Goal: Use online tool/utility: Utilize a website feature to perform a specific function

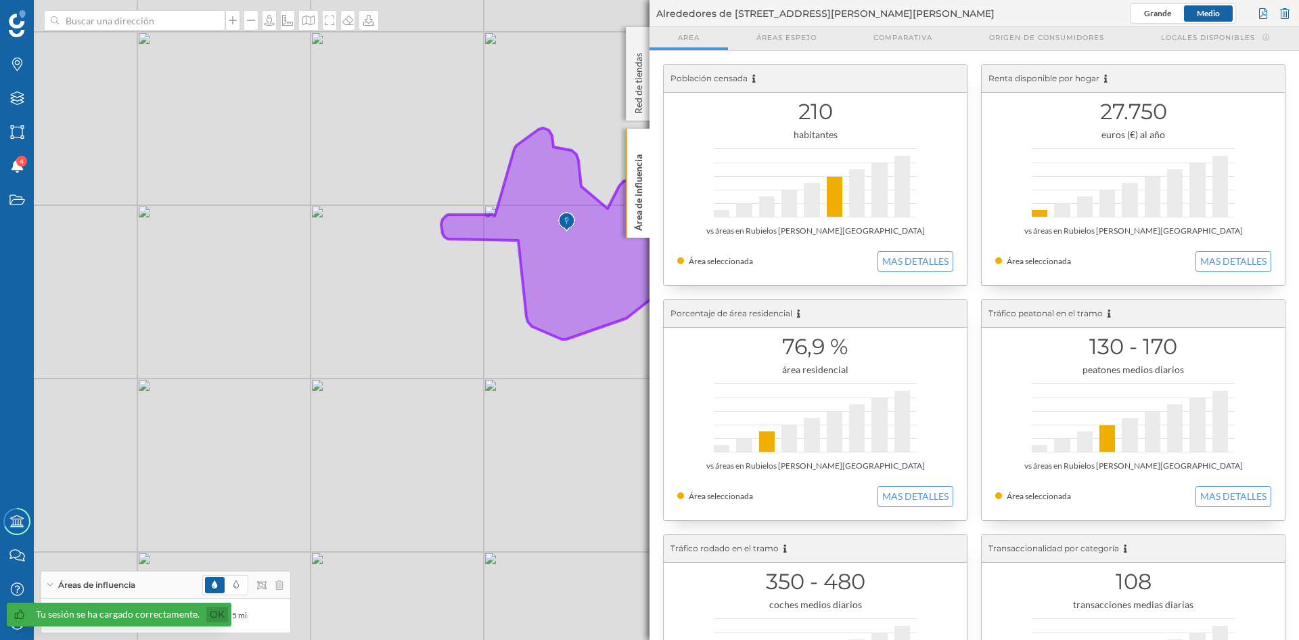
click at [213, 614] on link "Ok" at bounding box center [217, 614] width 22 height 16
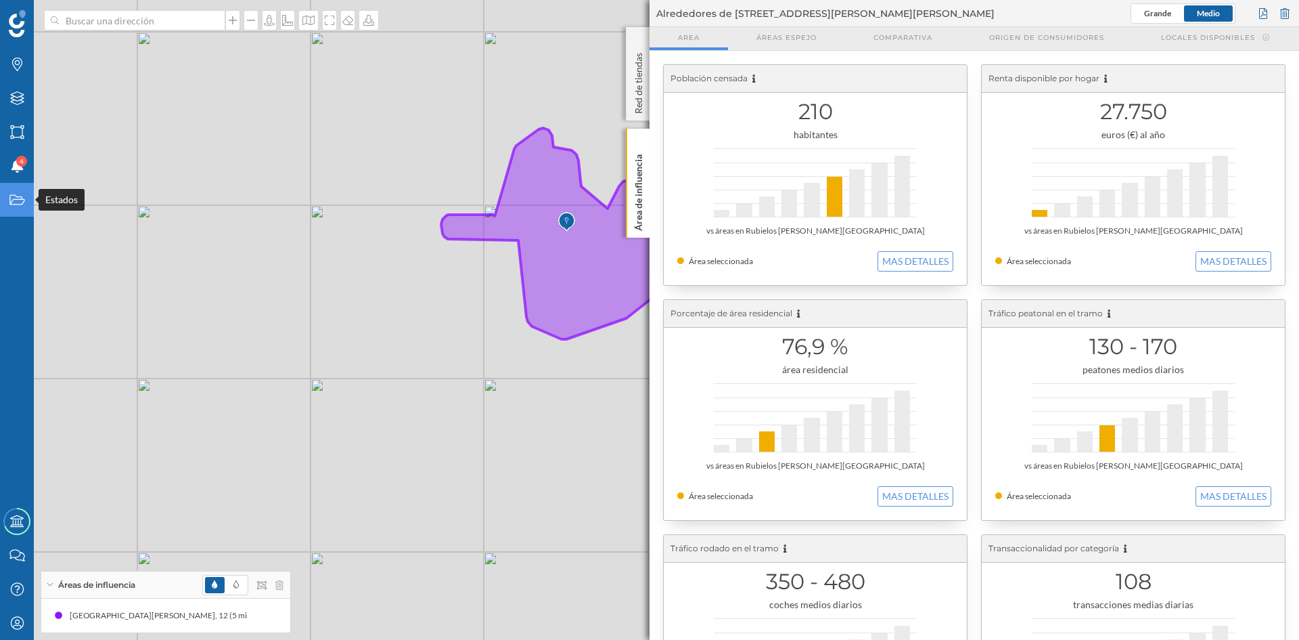
click at [16, 194] on icon "Estados" at bounding box center [17, 200] width 17 height 14
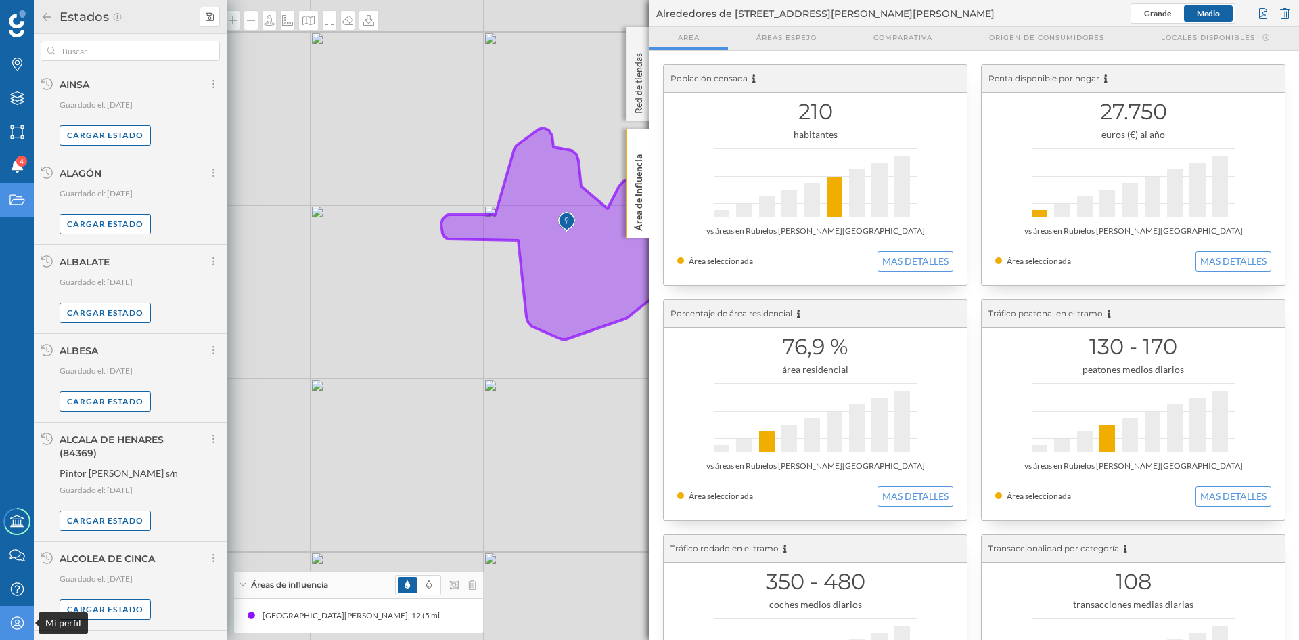
click at [20, 621] on icon "Mi perfil" at bounding box center [17, 623] width 17 height 14
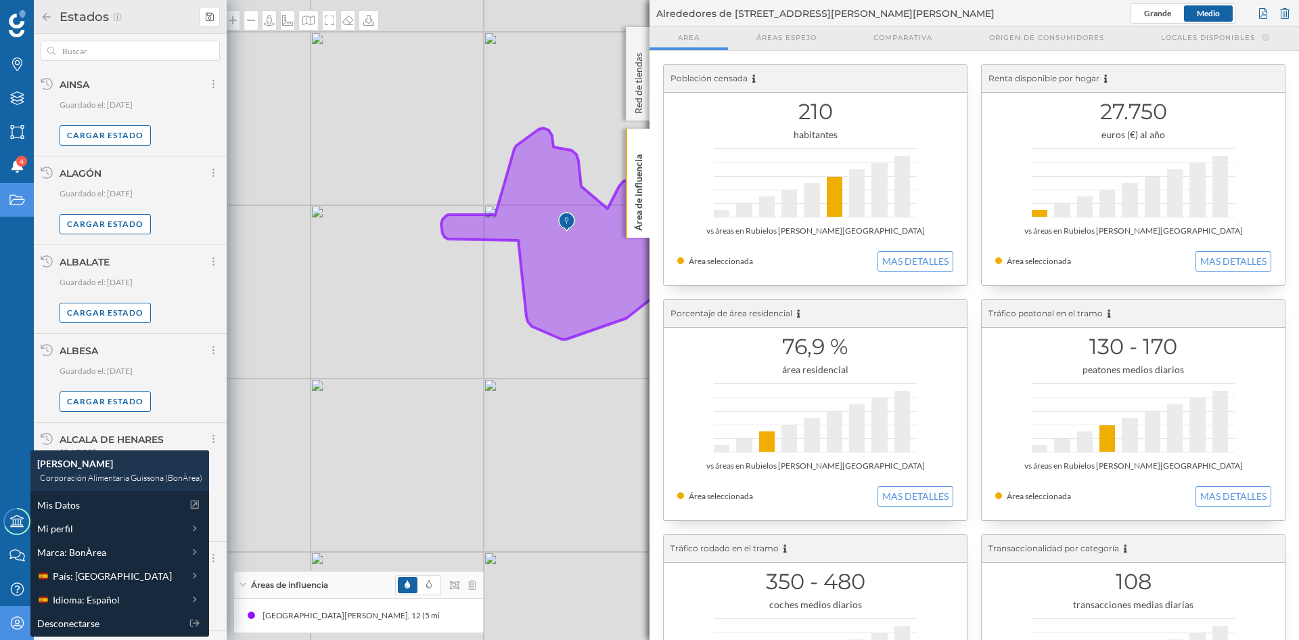
click at [16, 203] on icon "Estados" at bounding box center [17, 200] width 17 height 14
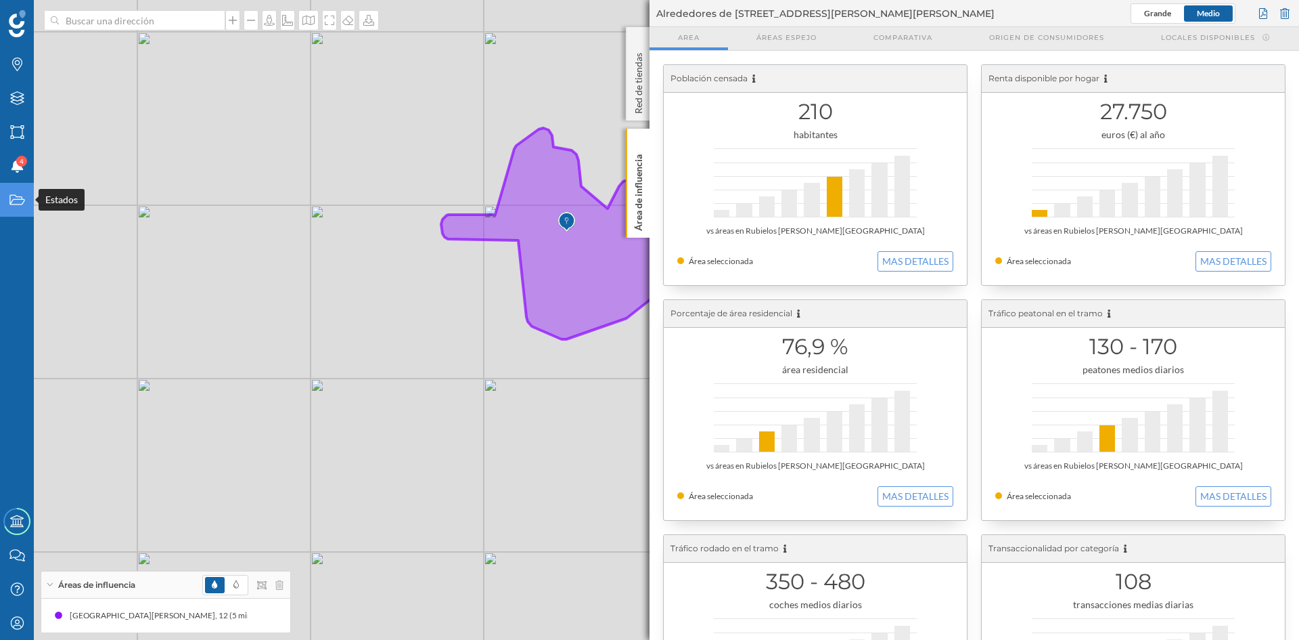
click at [19, 200] on icon "Estados" at bounding box center [17, 200] width 17 height 14
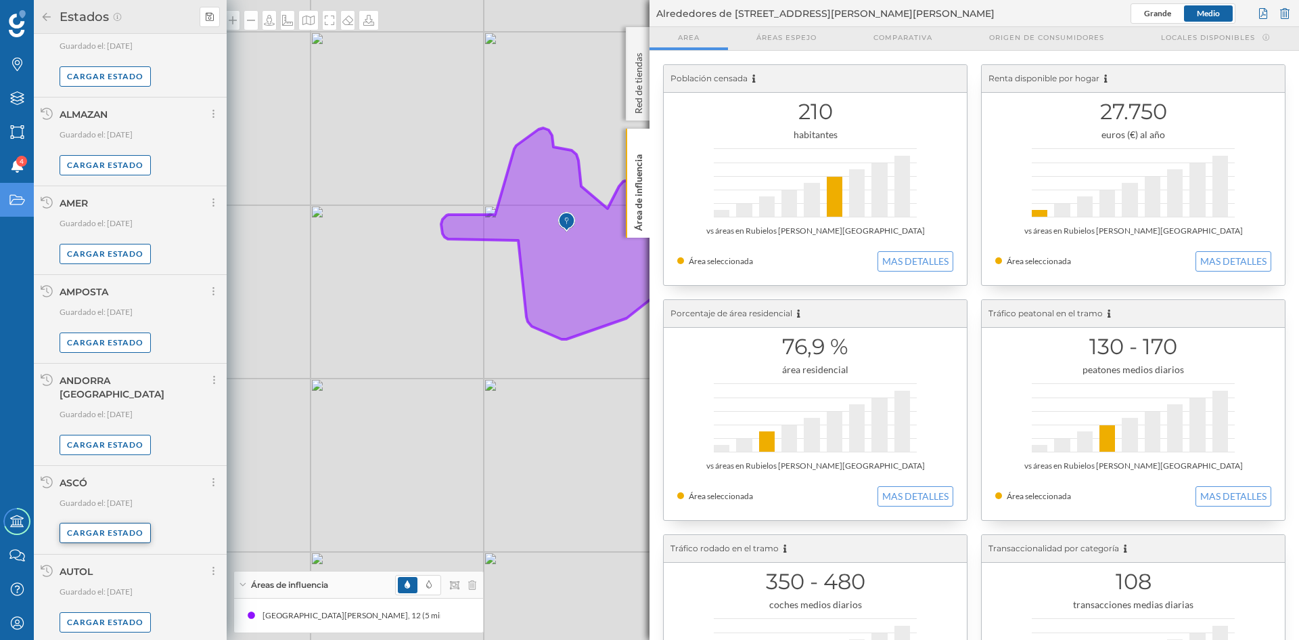
scroll to position [815, 0]
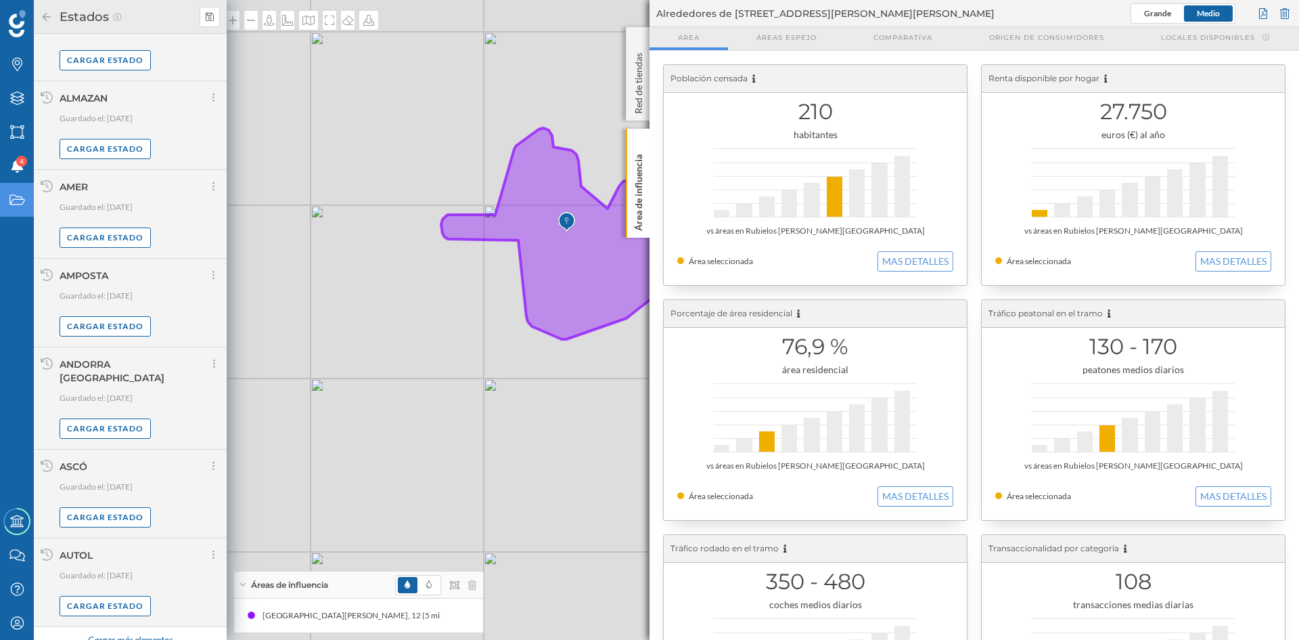
click at [133, 630] on div "Cargar más elementos" at bounding box center [130, 640] width 102 height 20
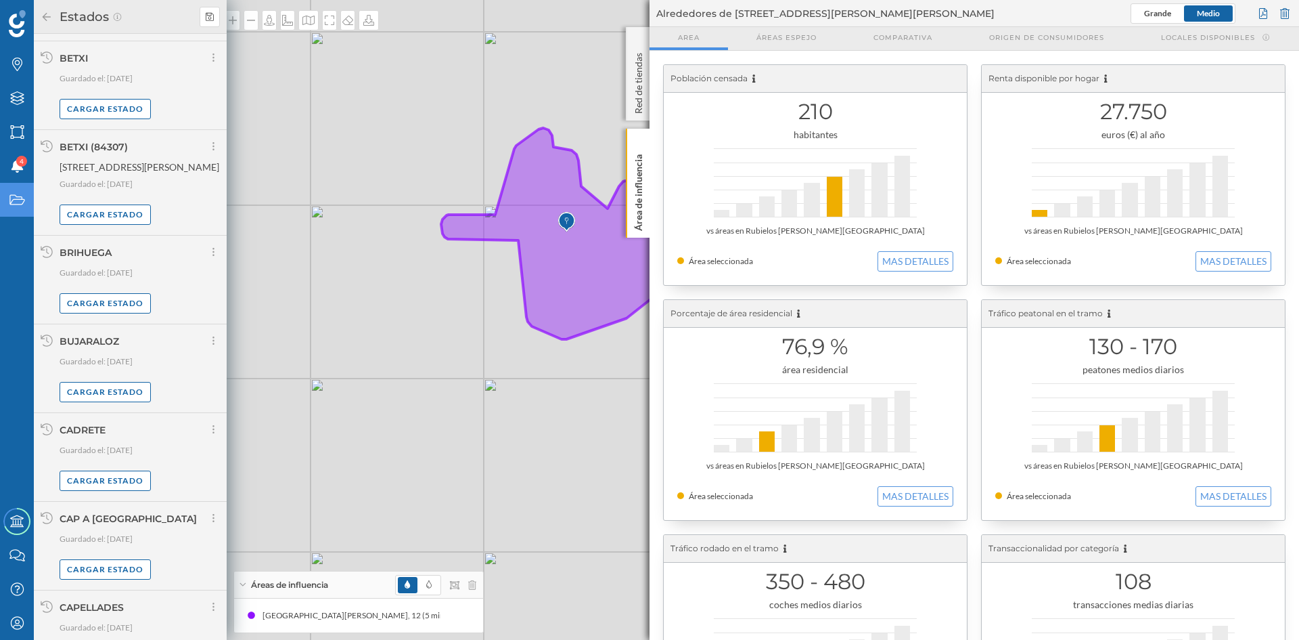
scroll to position [2263, 0]
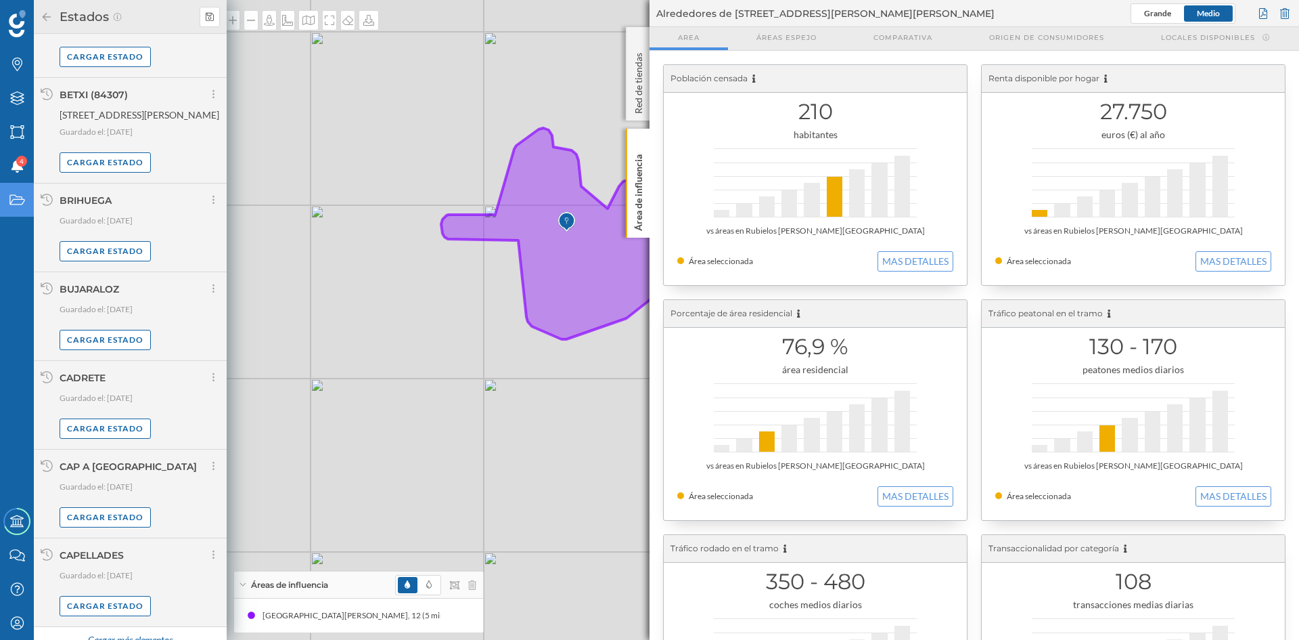
click at [136, 633] on div "Cargar más elementos" at bounding box center [130, 640] width 102 height 20
click at [136, 637] on div "CARDEDEU" at bounding box center [140, 644] width 160 height 14
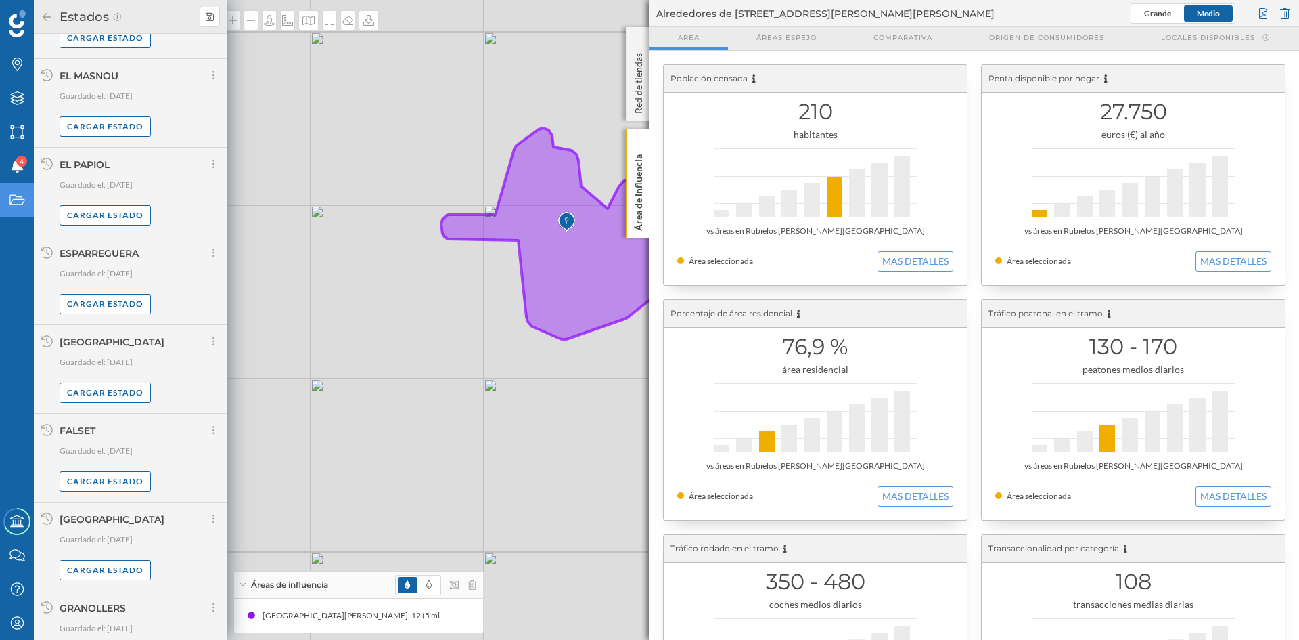
scroll to position [3654, 0]
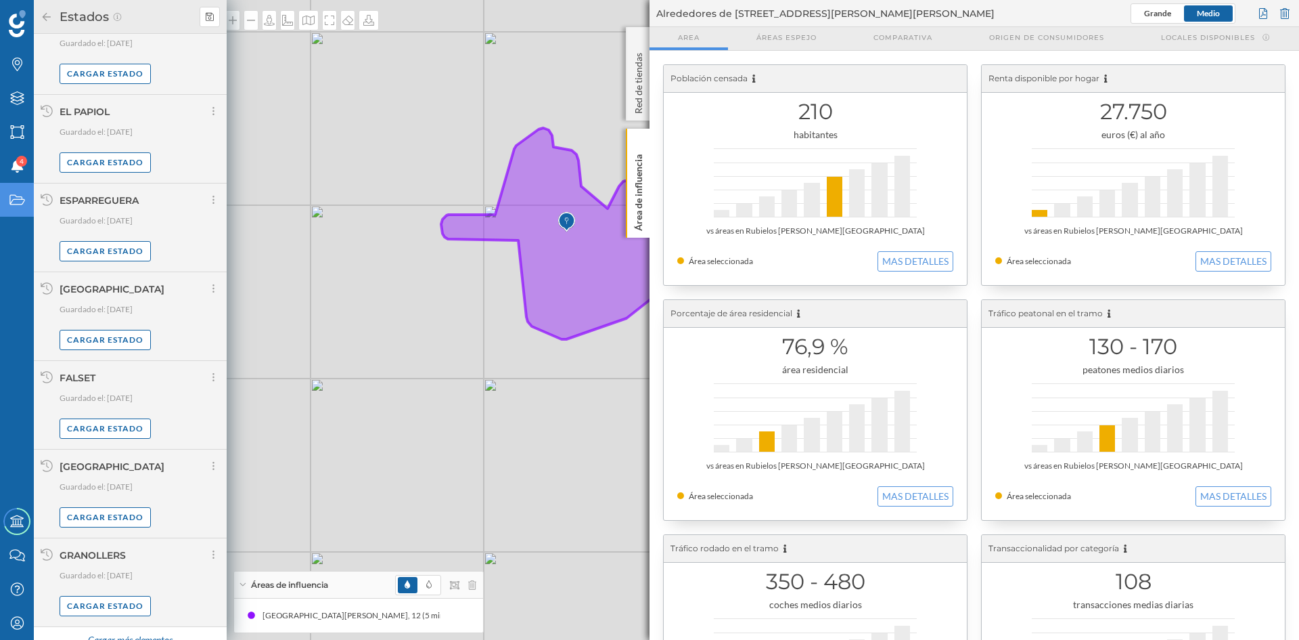
click at [134, 630] on div "Cargar más elementos" at bounding box center [130, 640] width 102 height 20
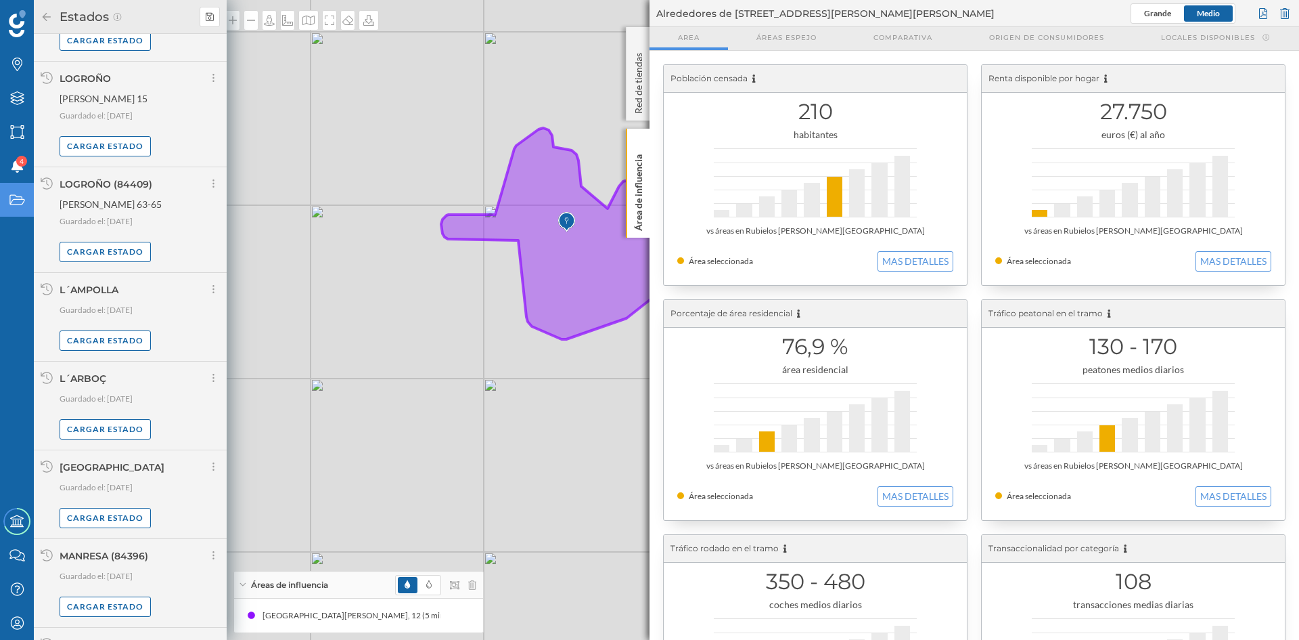
scroll to position [5051, 0]
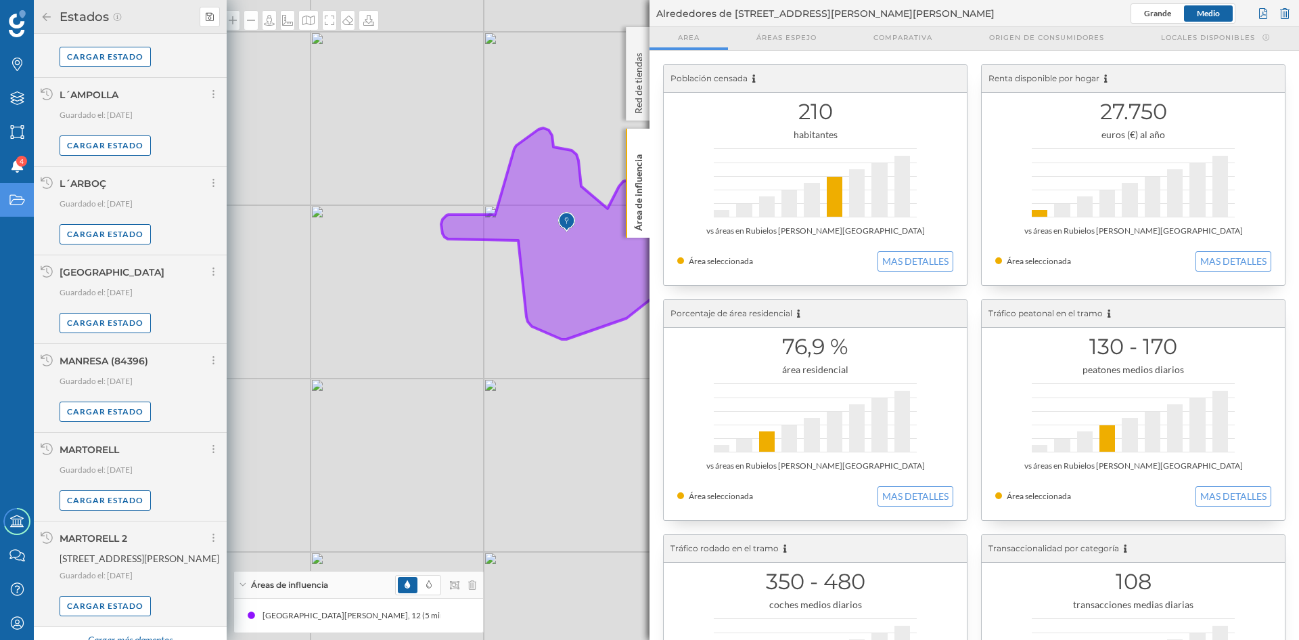
click at [119, 630] on div "Cargar más elementos" at bounding box center [130, 640] width 102 height 20
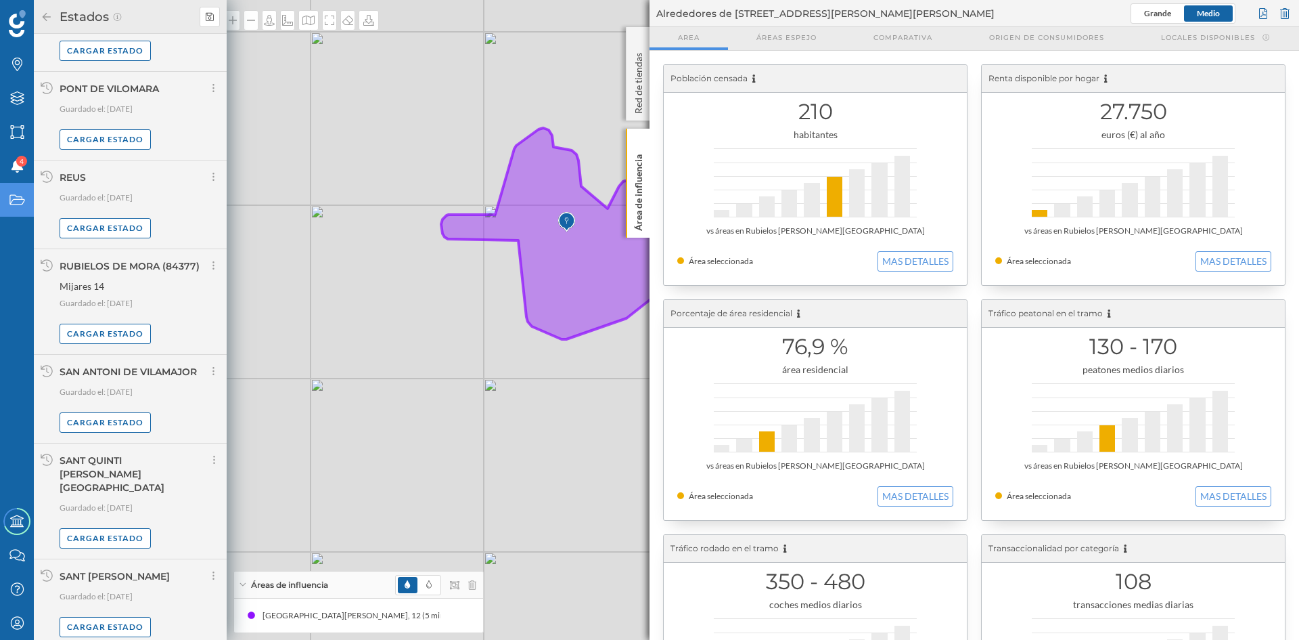
scroll to position [6489, 0]
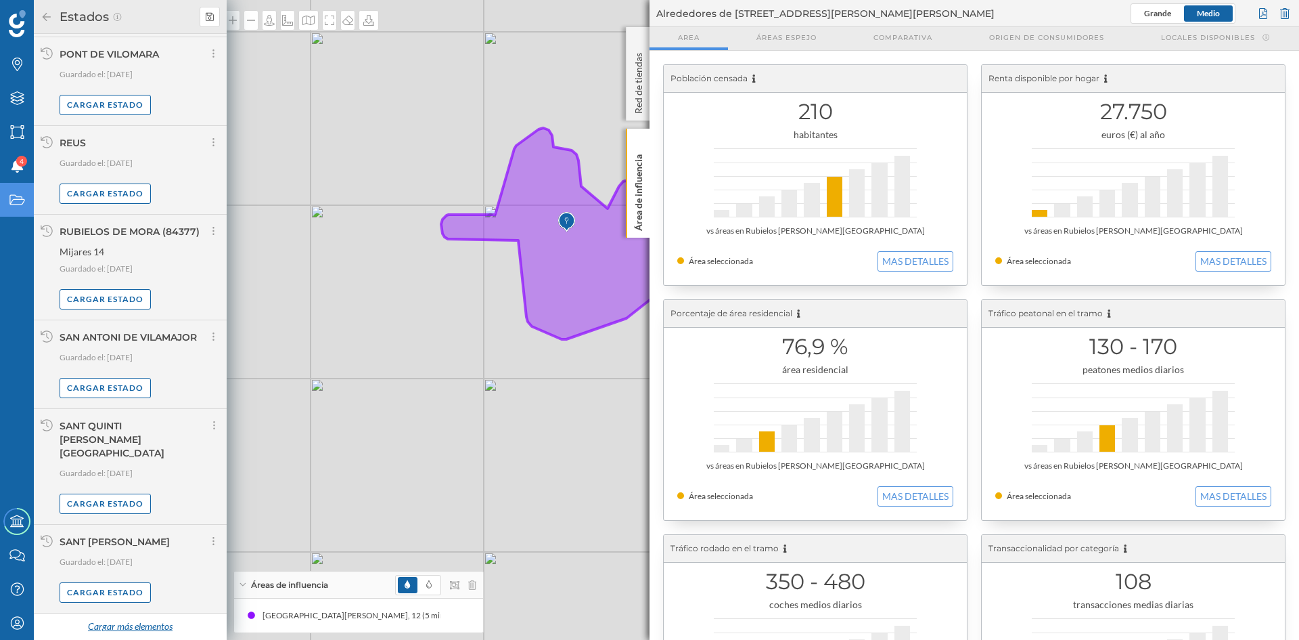
click at [123, 631] on div "Cargar más elementos" at bounding box center [130, 627] width 102 height 20
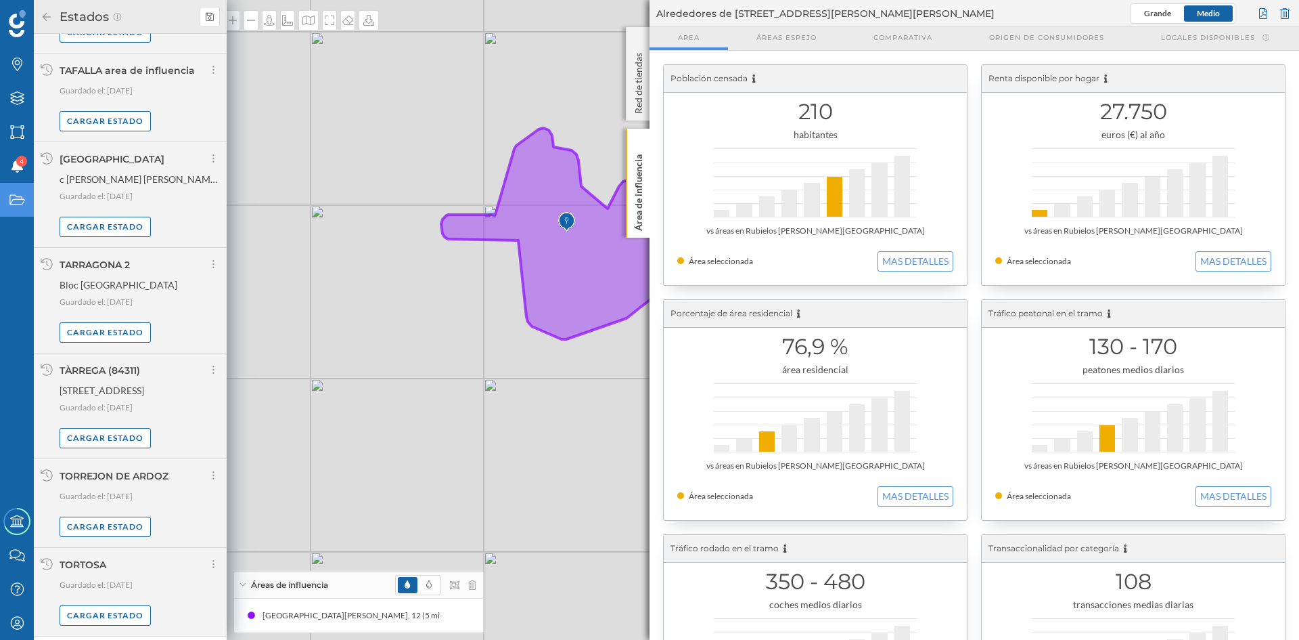
scroll to position [7914, 0]
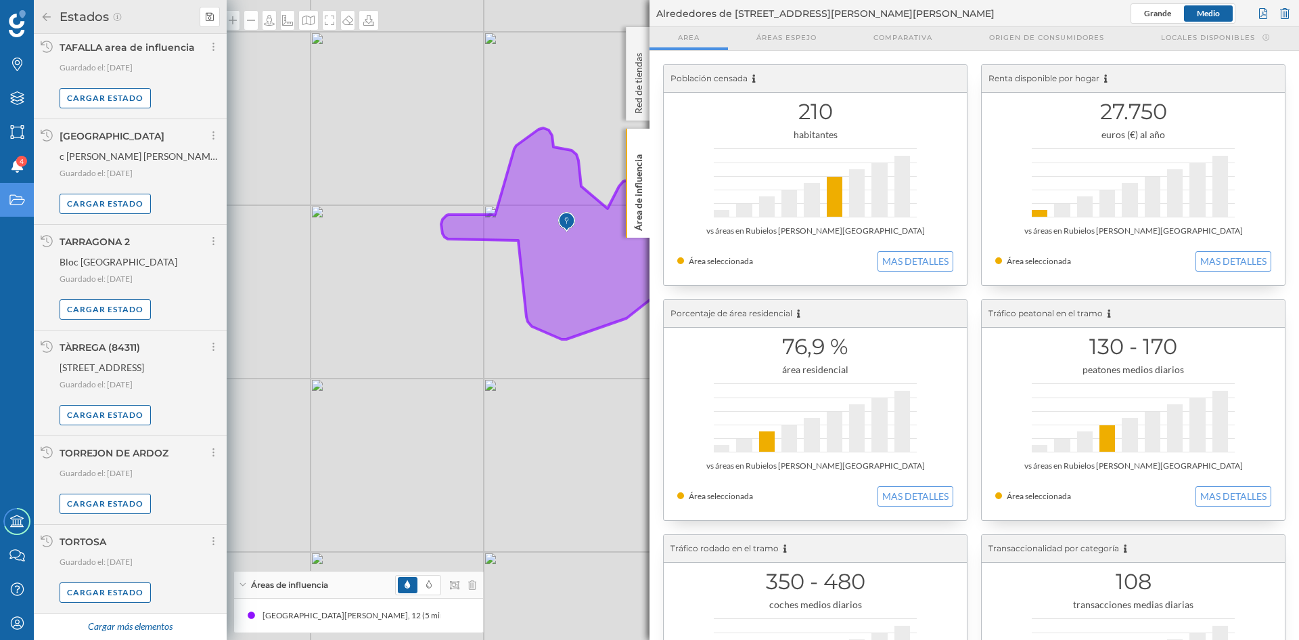
click at [128, 621] on div "Cargar más elementos" at bounding box center [130, 627] width 102 height 20
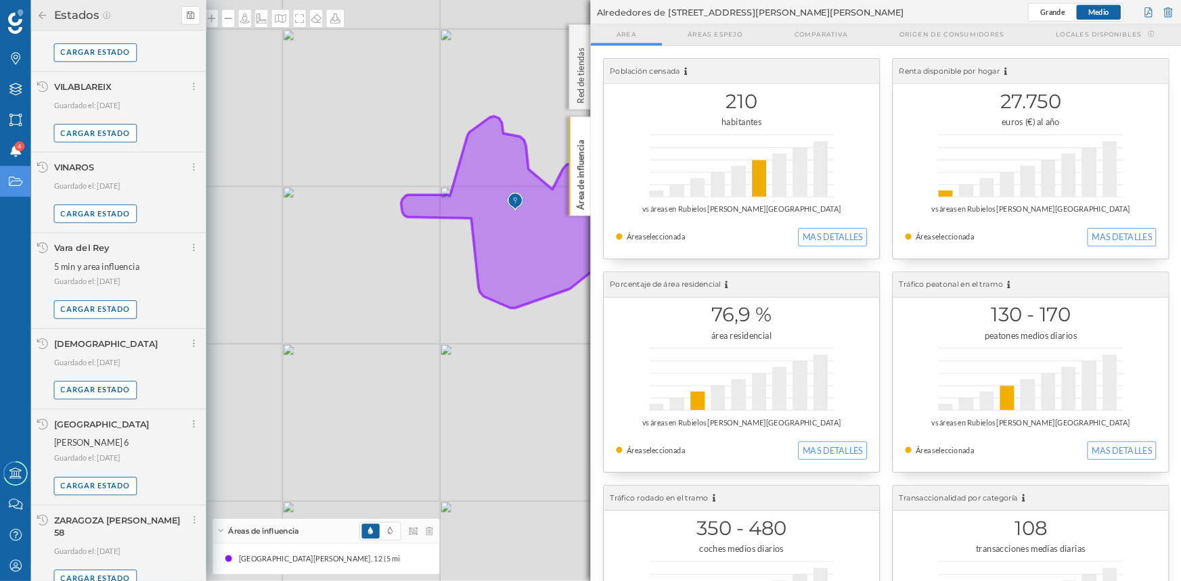
scroll to position [8732, 0]
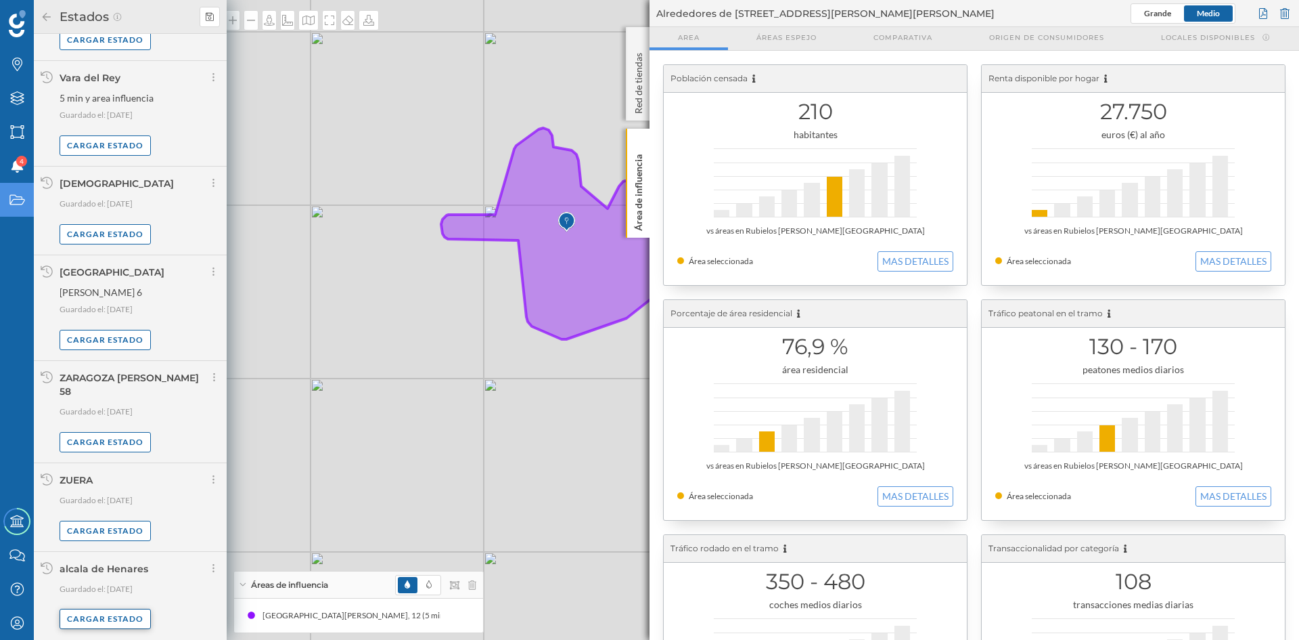
click at [101, 625] on div "Cargar estado" at bounding box center [105, 618] width 91 height 20
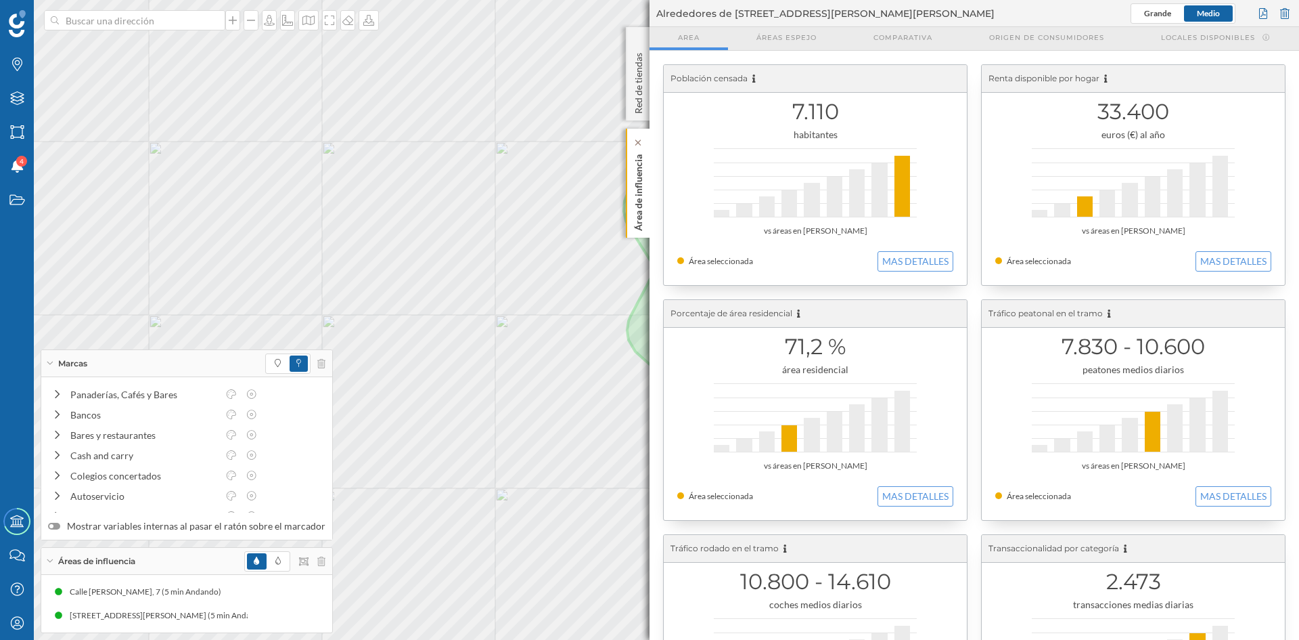
click at [632, 202] on p "Área de influencia" at bounding box center [639, 190] width 14 height 82
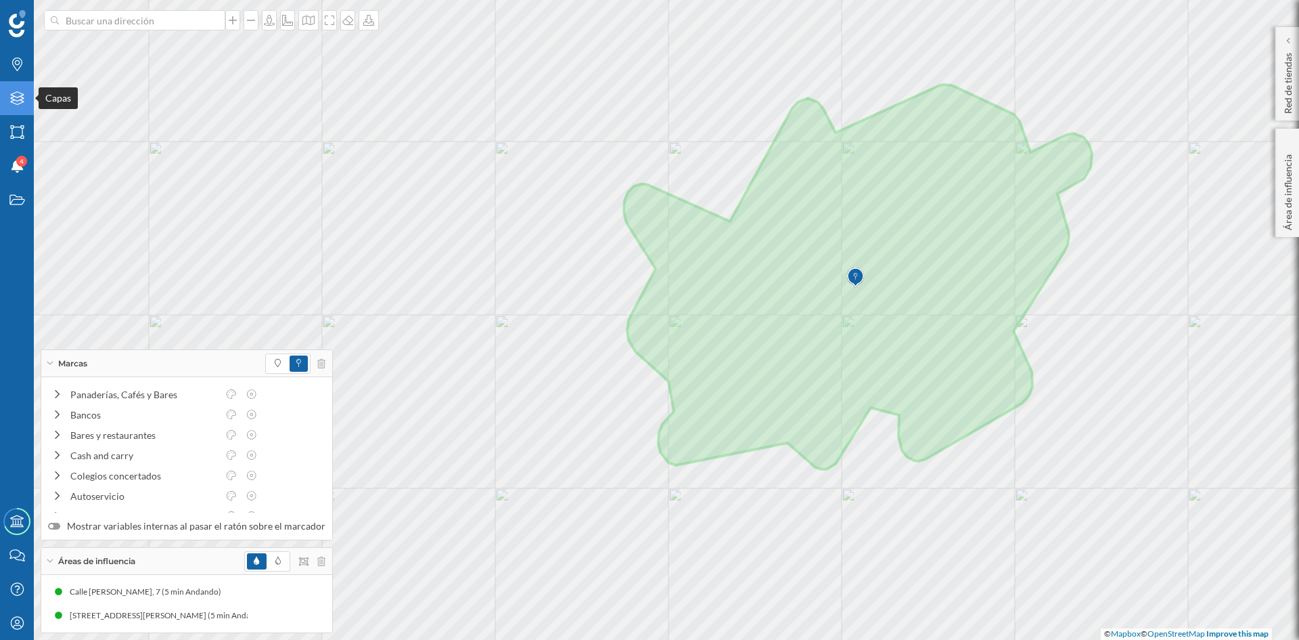
click at [16, 109] on div "Capas" at bounding box center [17, 98] width 34 height 34
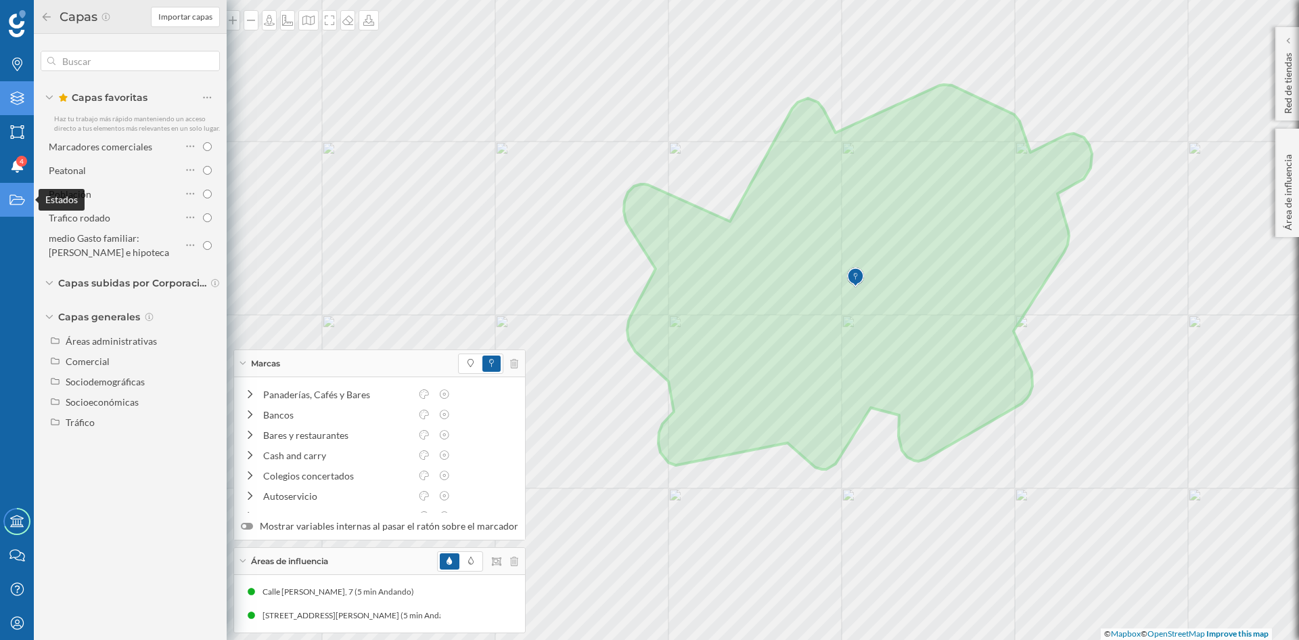
click at [22, 200] on icon at bounding box center [16, 200] width 15 height 10
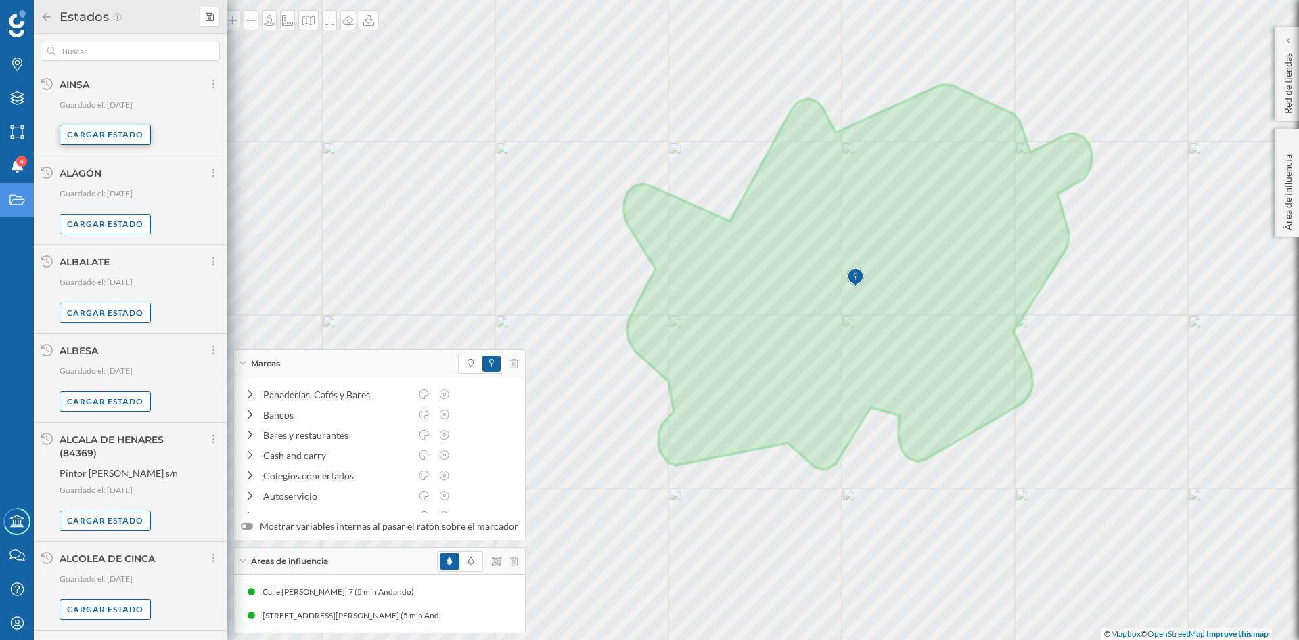
click at [92, 133] on div "Cargar estado" at bounding box center [105, 135] width 91 height 20
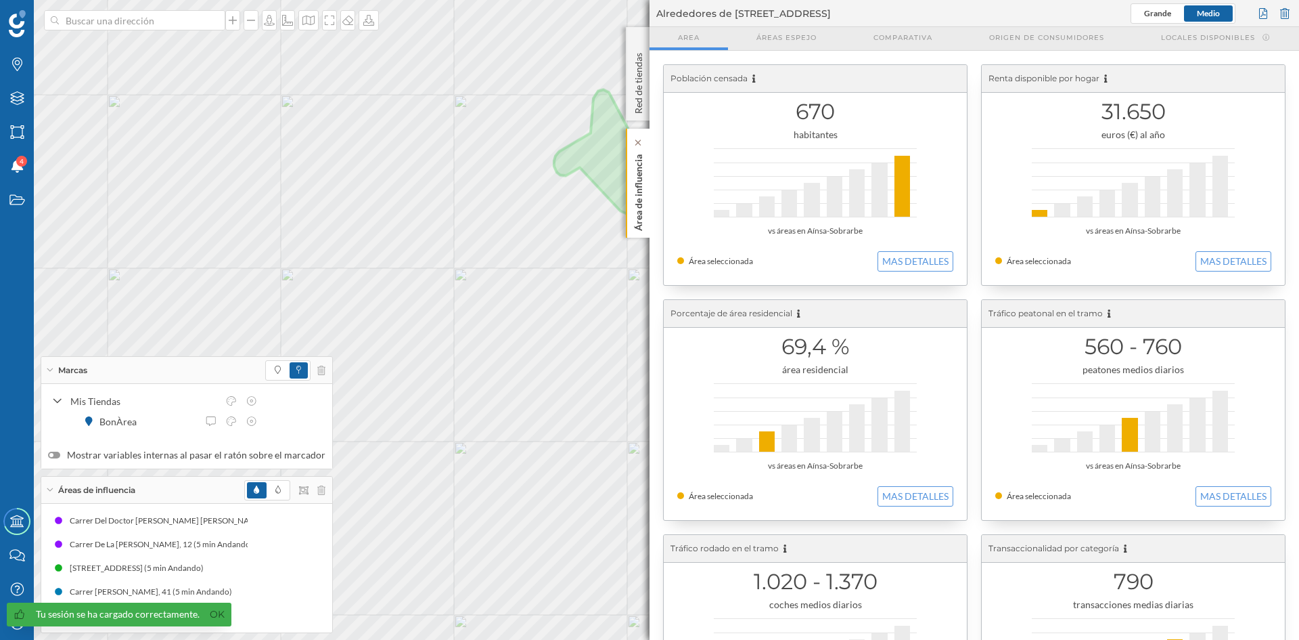
click at [640, 202] on p "Área de influencia" at bounding box center [639, 190] width 14 height 82
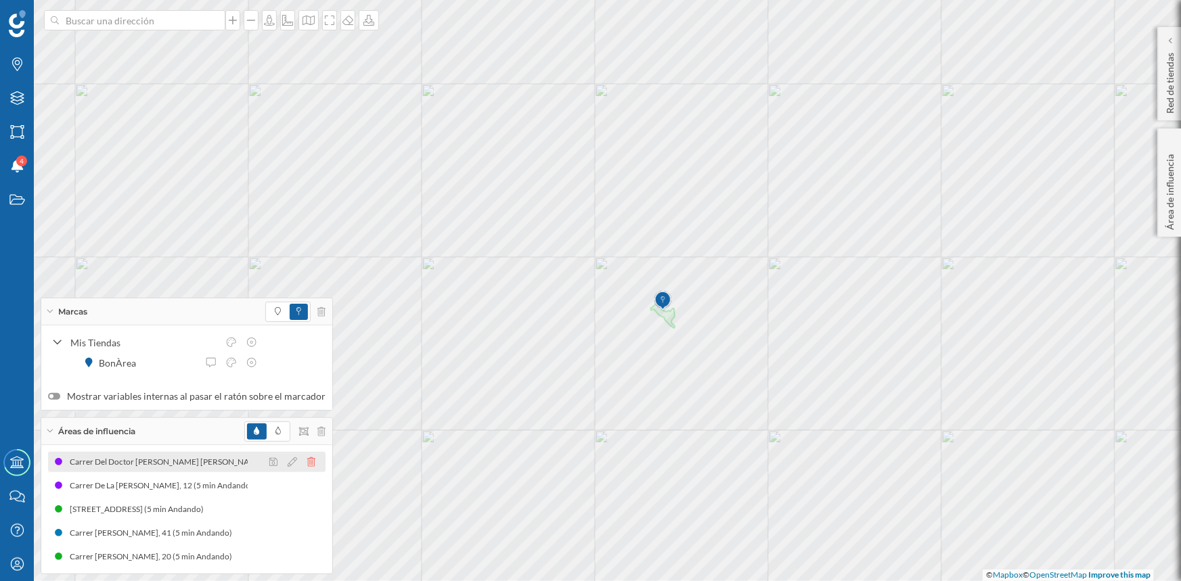
click at [307, 464] on icon at bounding box center [311, 461] width 8 height 9
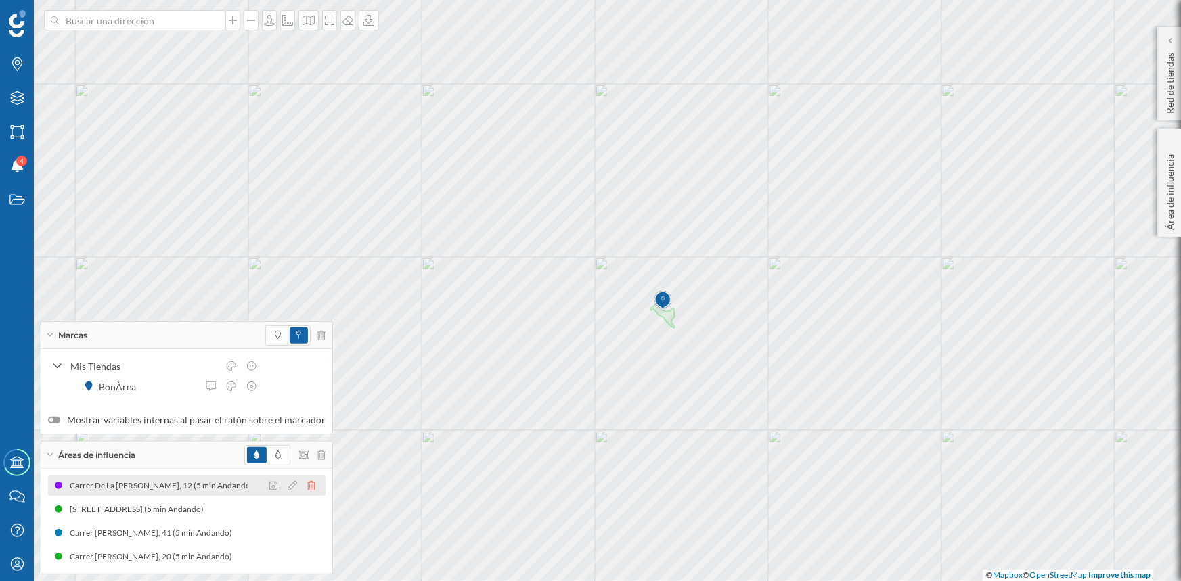
click at [307, 486] on icon at bounding box center [311, 485] width 8 height 9
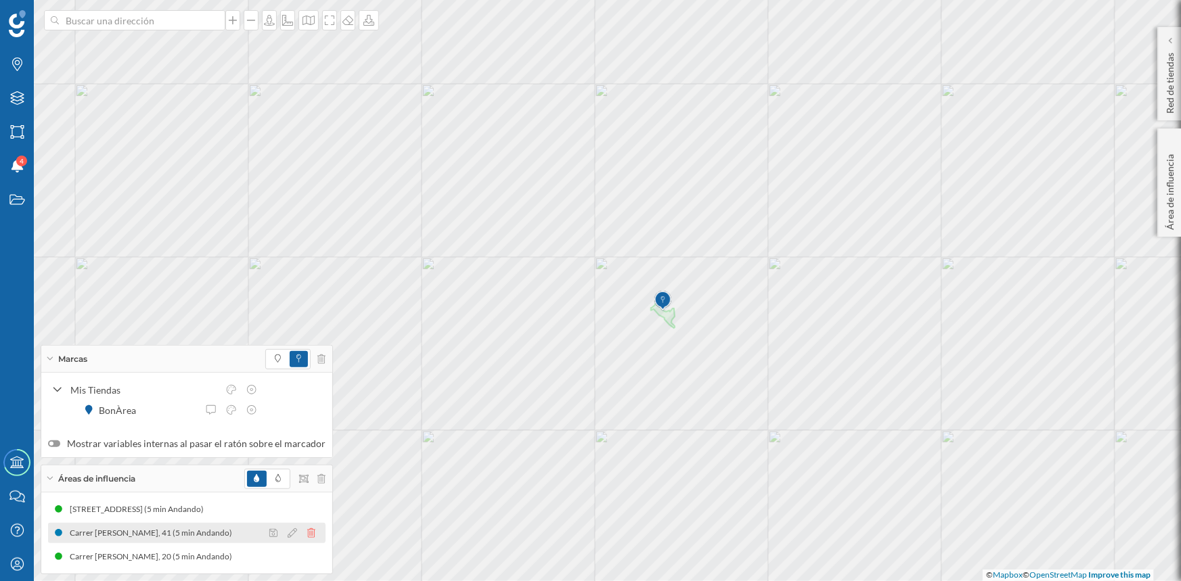
click at [307, 535] on icon at bounding box center [311, 533] width 8 height 9
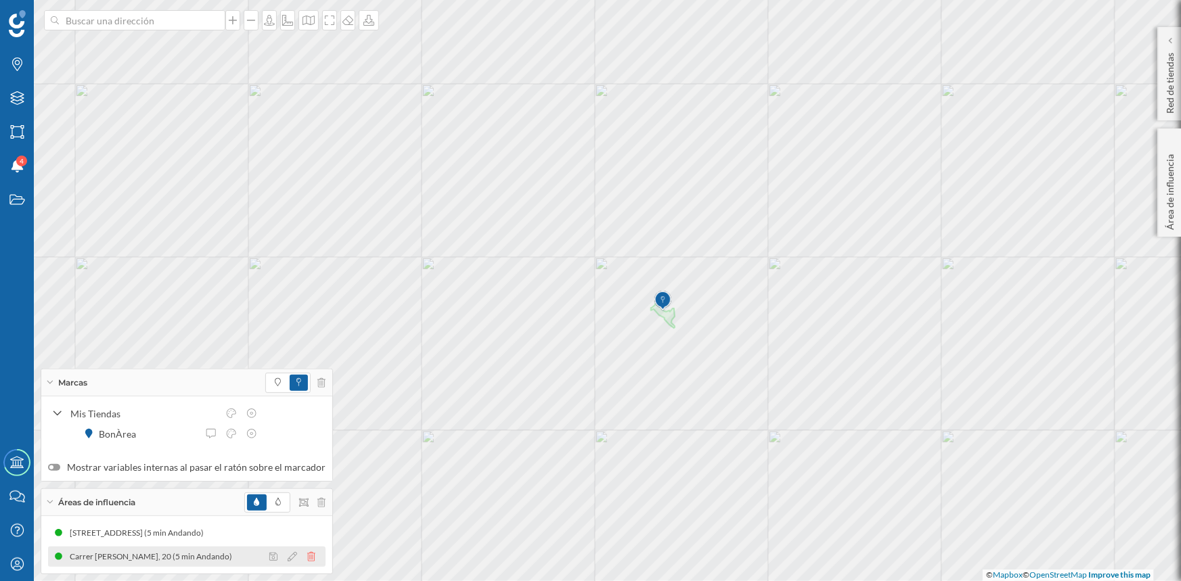
click at [307, 557] on icon at bounding box center [311, 556] width 8 height 9
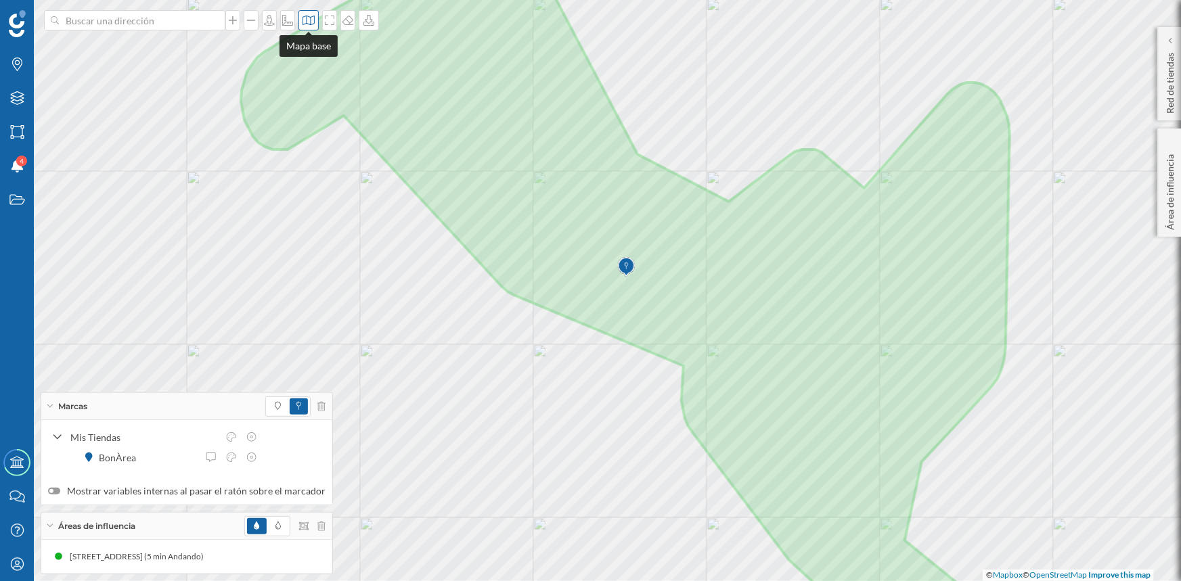
click at [308, 19] on icon at bounding box center [309, 20] width 14 height 11
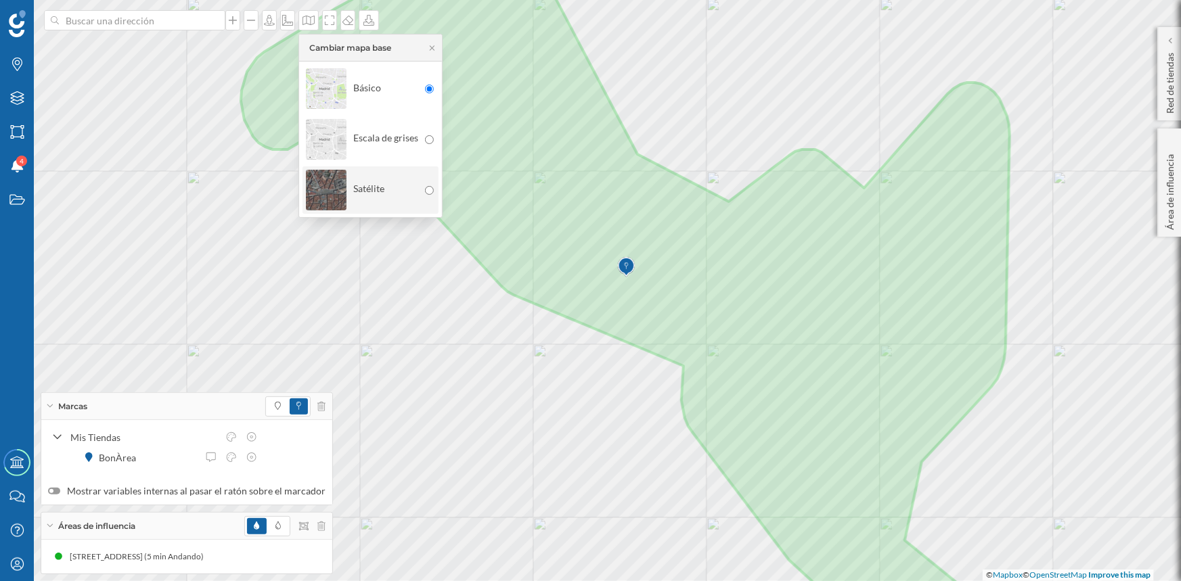
click at [317, 177] on img at bounding box center [326, 189] width 41 height 47
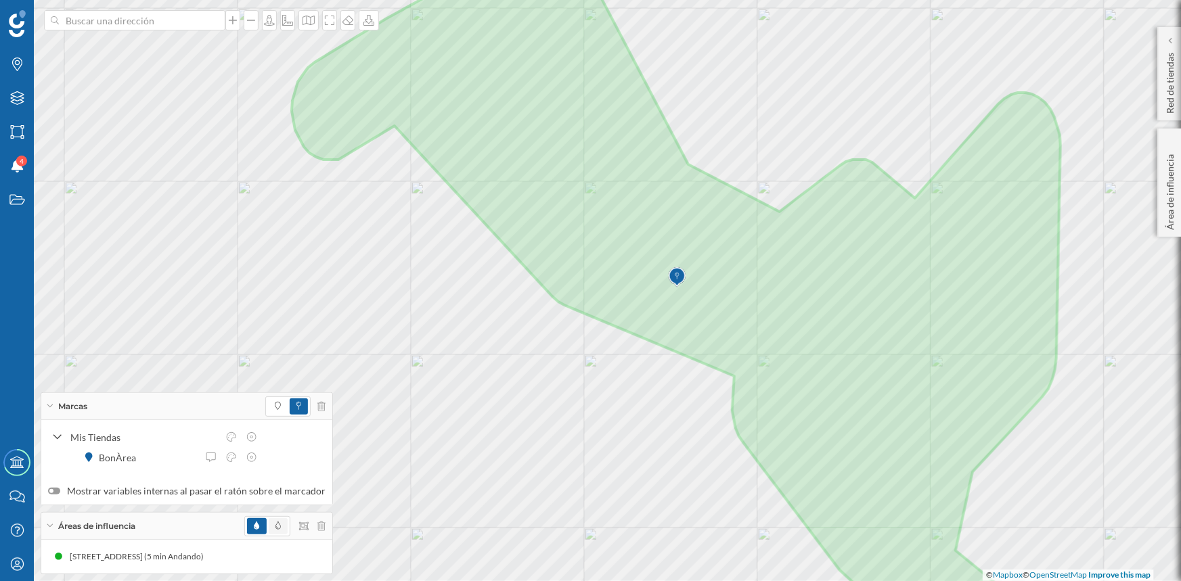
click at [279, 529] on span at bounding box center [278, 526] width 19 height 16
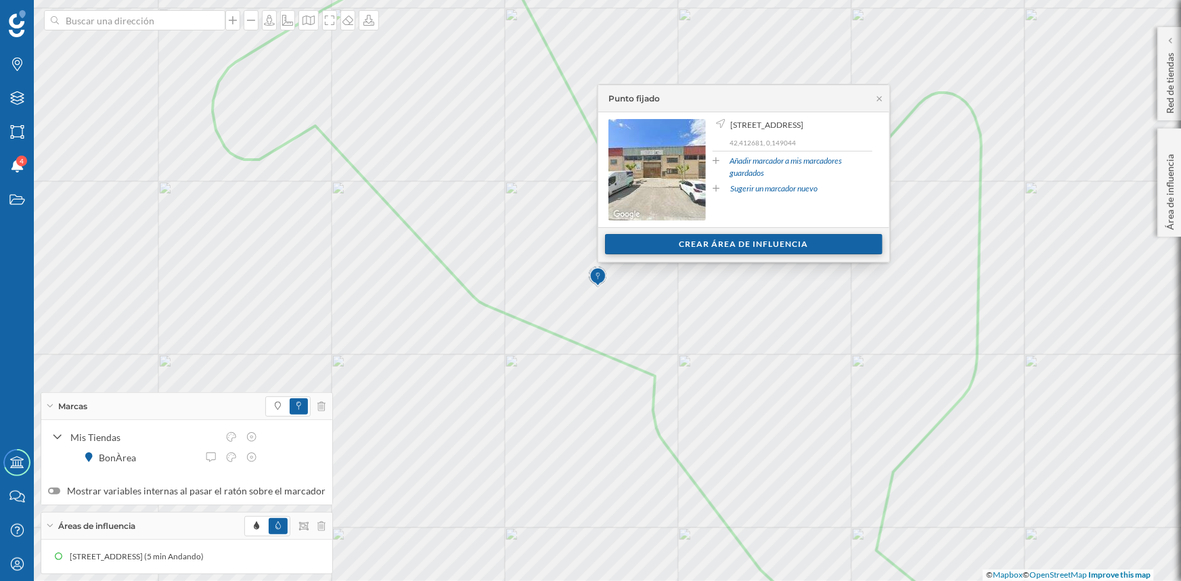
click at [746, 248] on div "Crear área de influencia" at bounding box center [743, 244] width 277 height 20
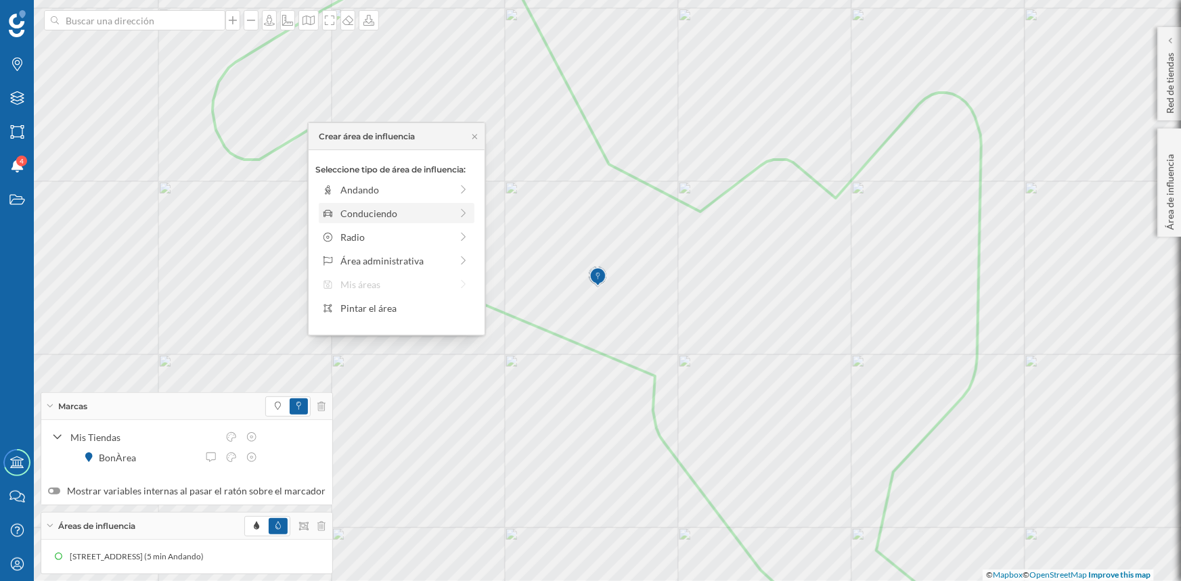
click at [359, 213] on div "Conduciendo" at bounding box center [395, 213] width 110 height 14
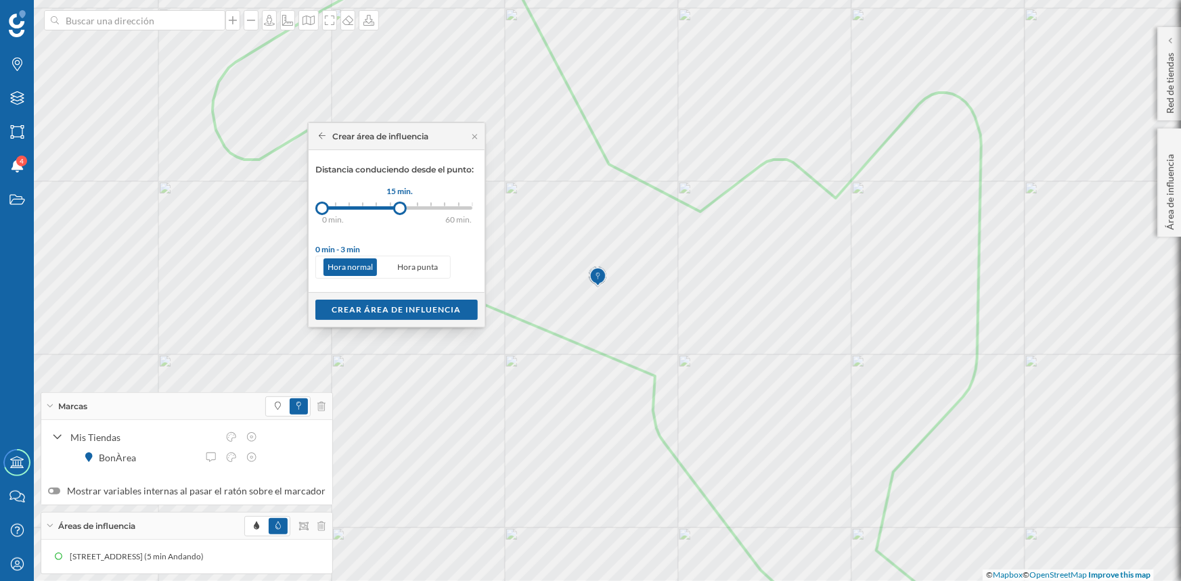
drag, startPoint x: 332, startPoint y: 204, endPoint x: 400, endPoint y: 208, distance: 67.8
click at [400, 208] on div at bounding box center [400, 209] width 14 height 14
click at [416, 310] on div "Crear área de influencia" at bounding box center [396, 309] width 162 height 20
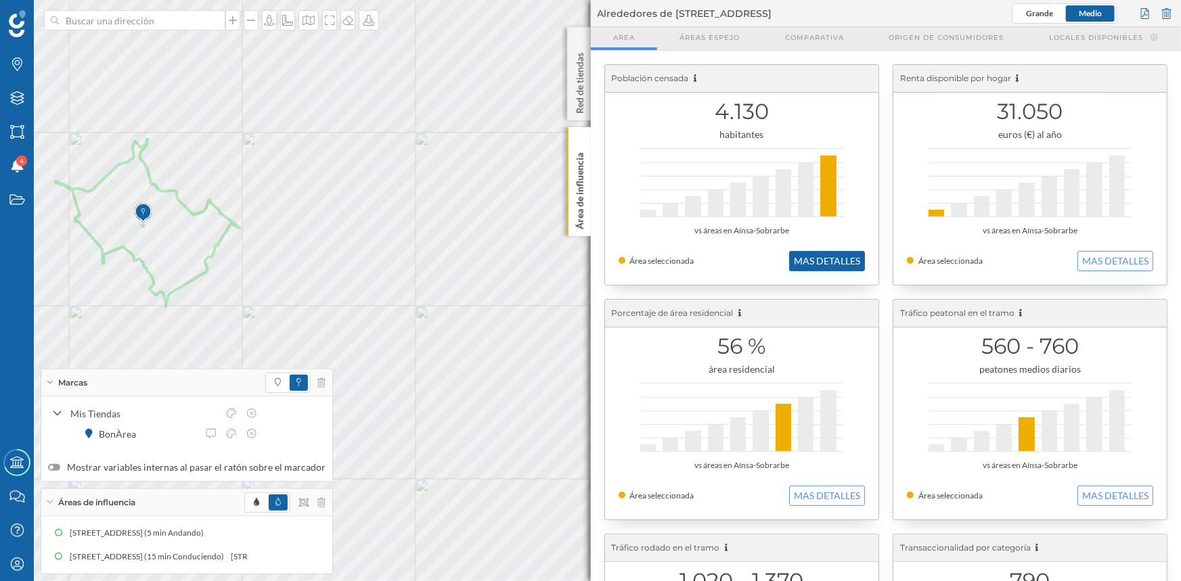
click at [805, 271] on button "MAS DETALLES" at bounding box center [827, 261] width 76 height 20
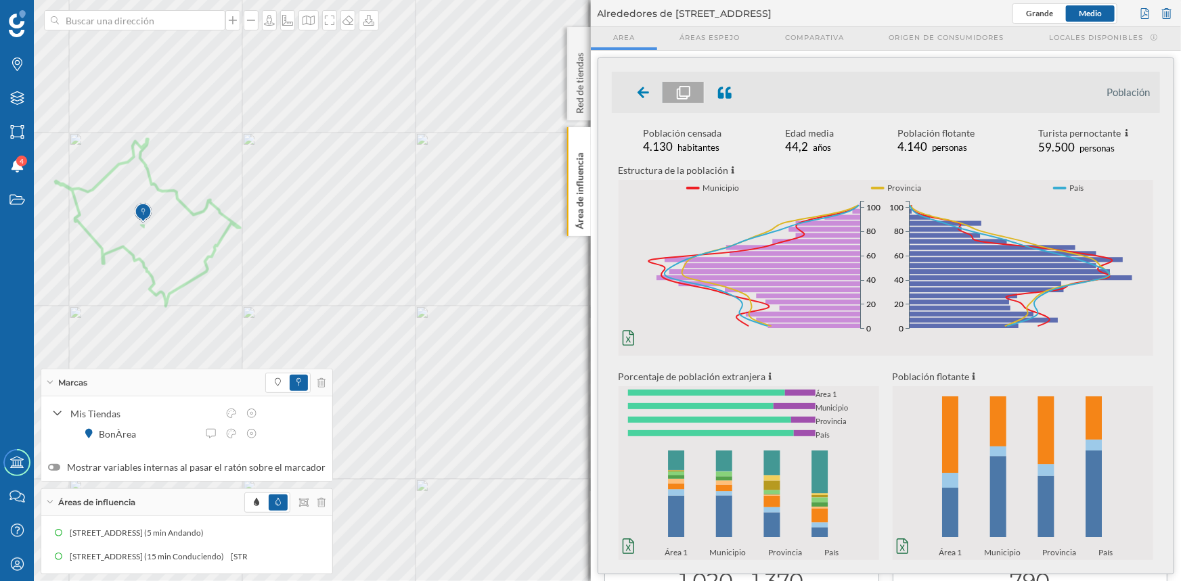
scroll to position [0, 0]
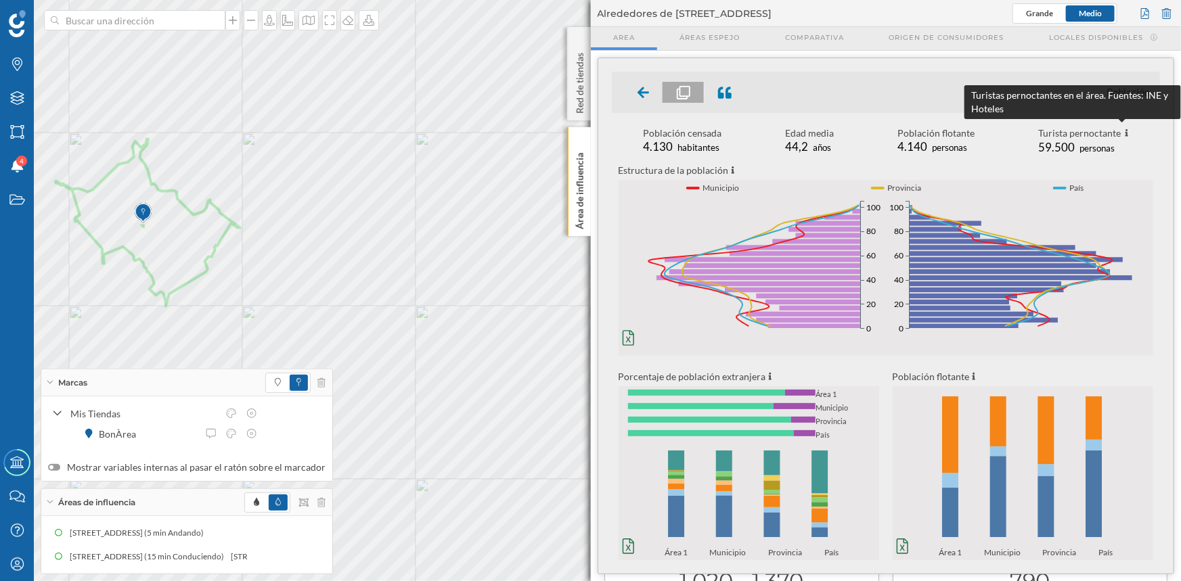
click at [1125, 136] on icon at bounding box center [1126, 133] width 3 height 8
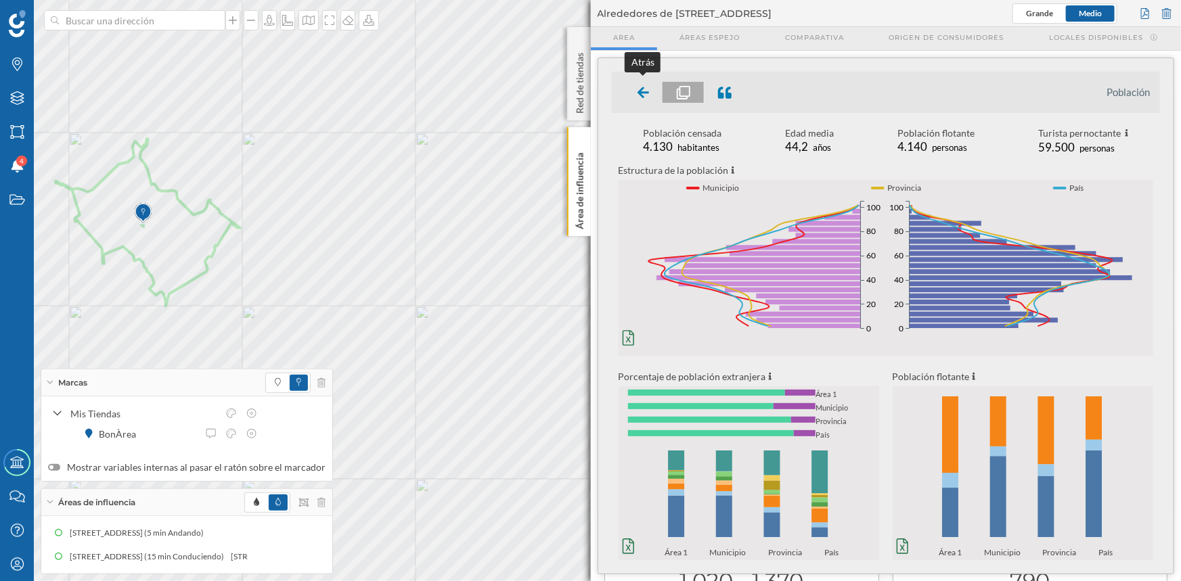
click at [642, 97] on icon at bounding box center [644, 93] width 12 height 14
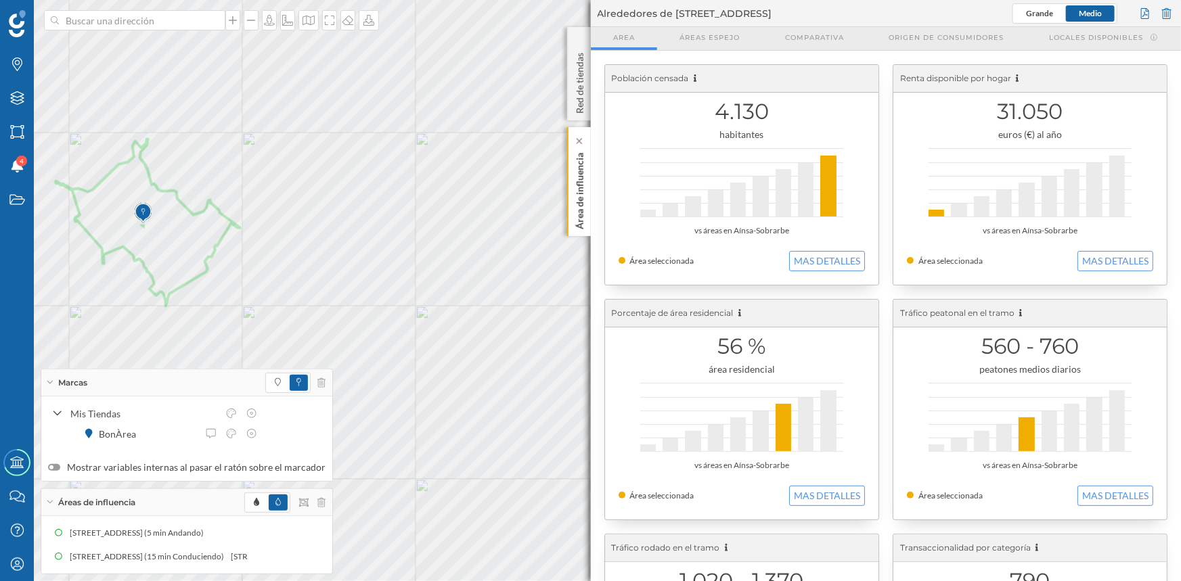
click at [588, 185] on div "Área de influencia" at bounding box center [579, 181] width 24 height 109
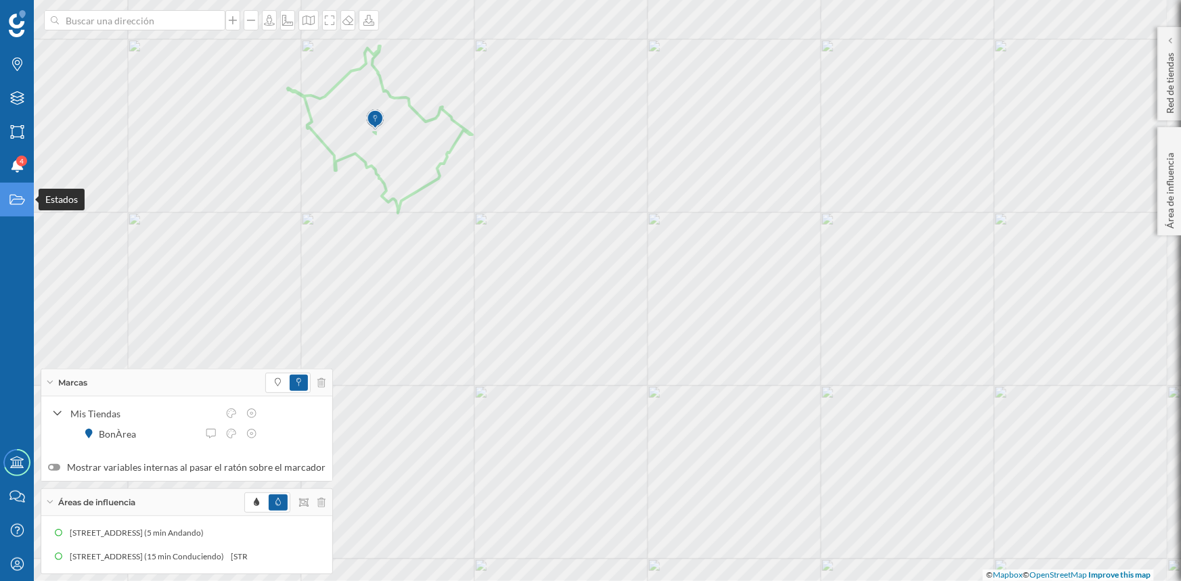
click at [18, 203] on icon "Estados" at bounding box center [17, 200] width 17 height 14
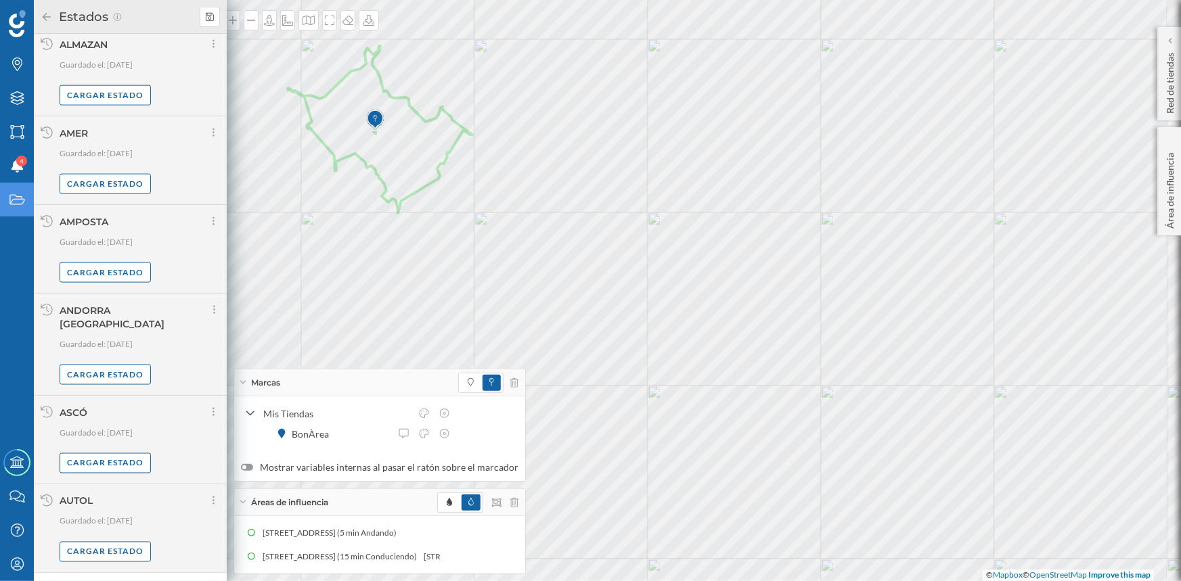
scroll to position [872, 0]
click at [135, 573] on div "Cargar más elementos" at bounding box center [130, 583] width 102 height 20
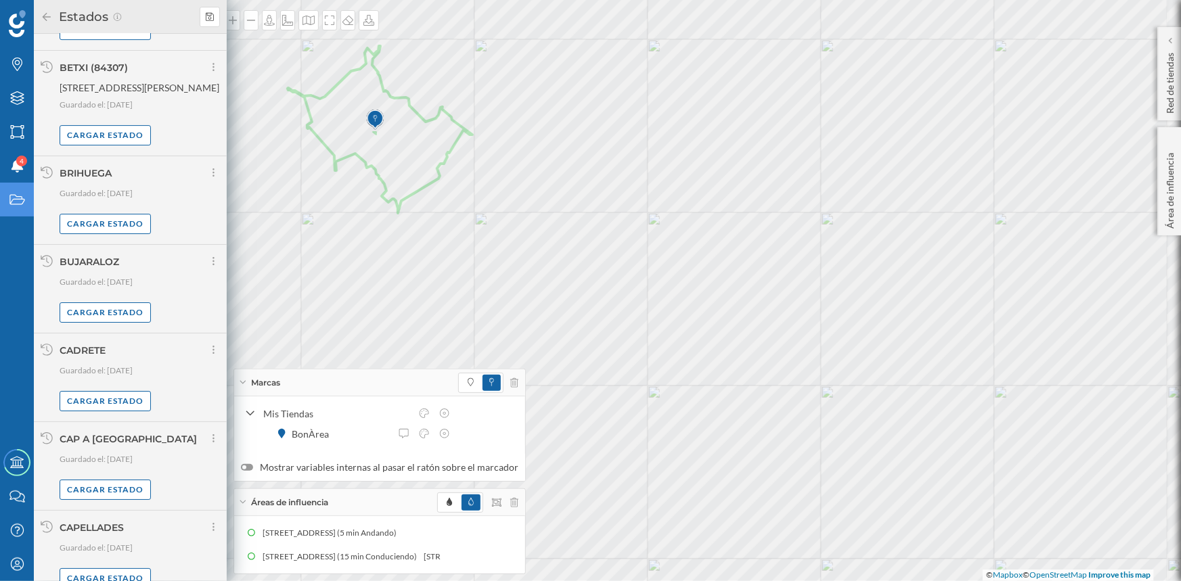
scroll to position [2319, 0]
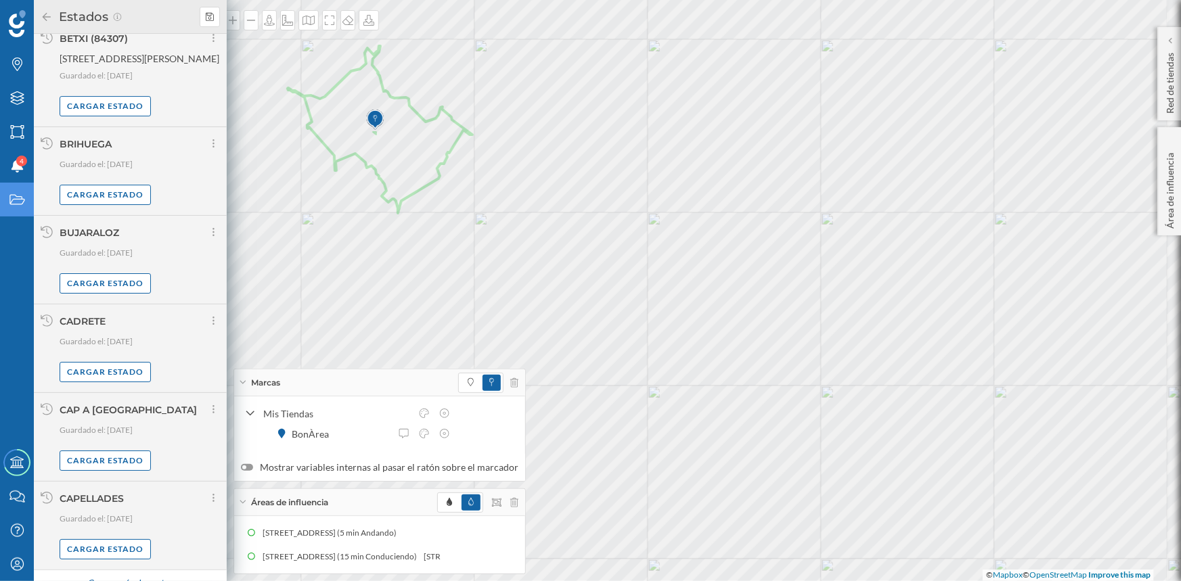
click at [120, 574] on div "Cargar más elementos" at bounding box center [130, 584] width 102 height 20
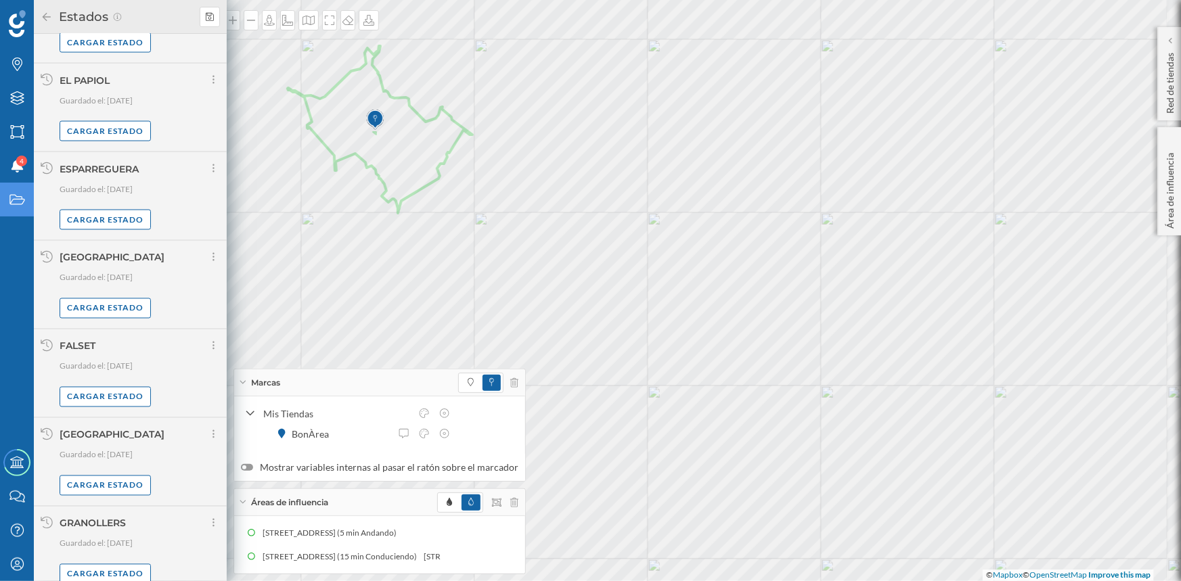
scroll to position [3695, 0]
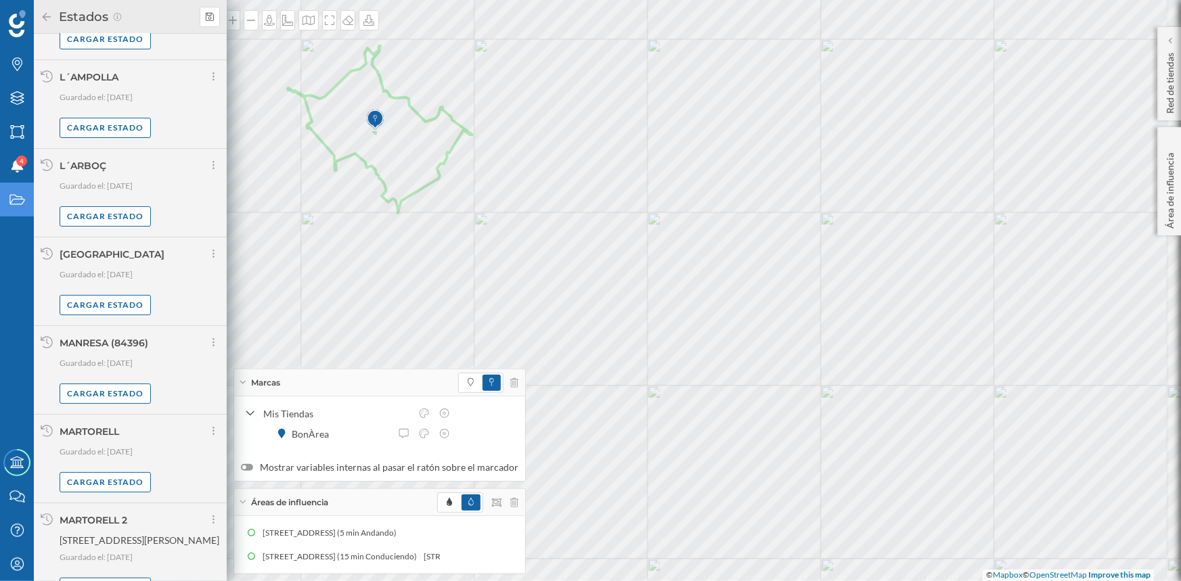
scroll to position [5092, 0]
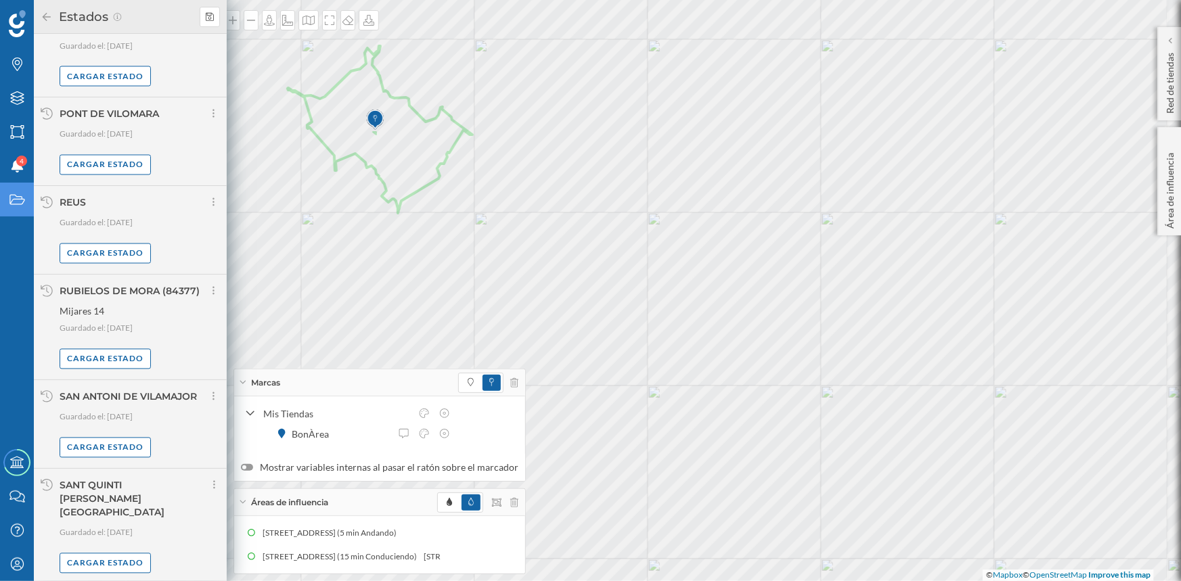
scroll to position [6529, 0]
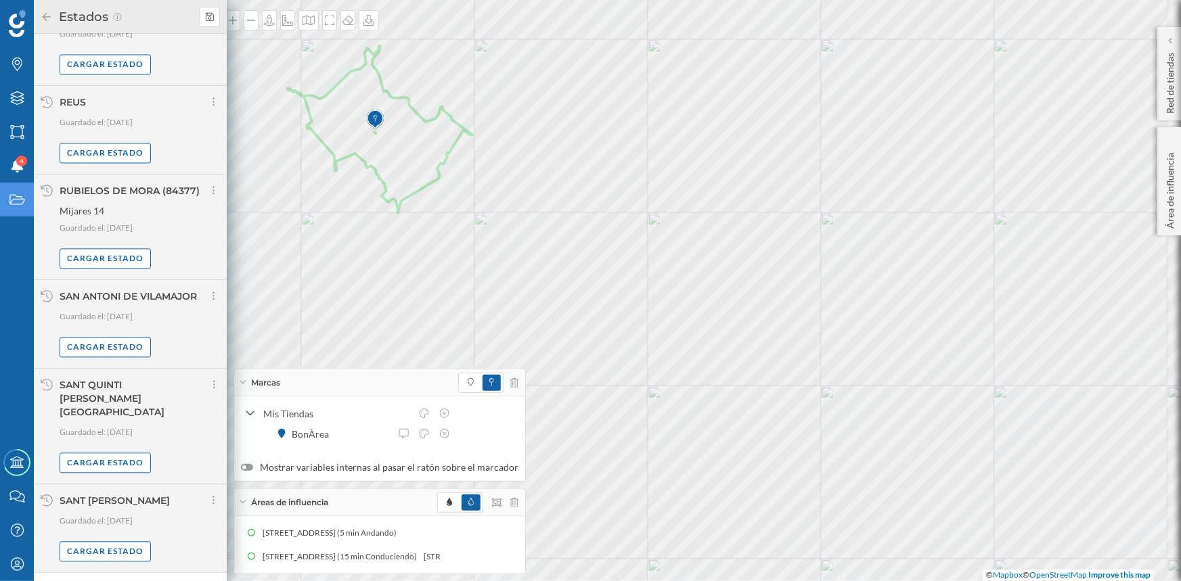
click at [155, 577] on div "Cargar más elementos" at bounding box center [130, 587] width 102 height 20
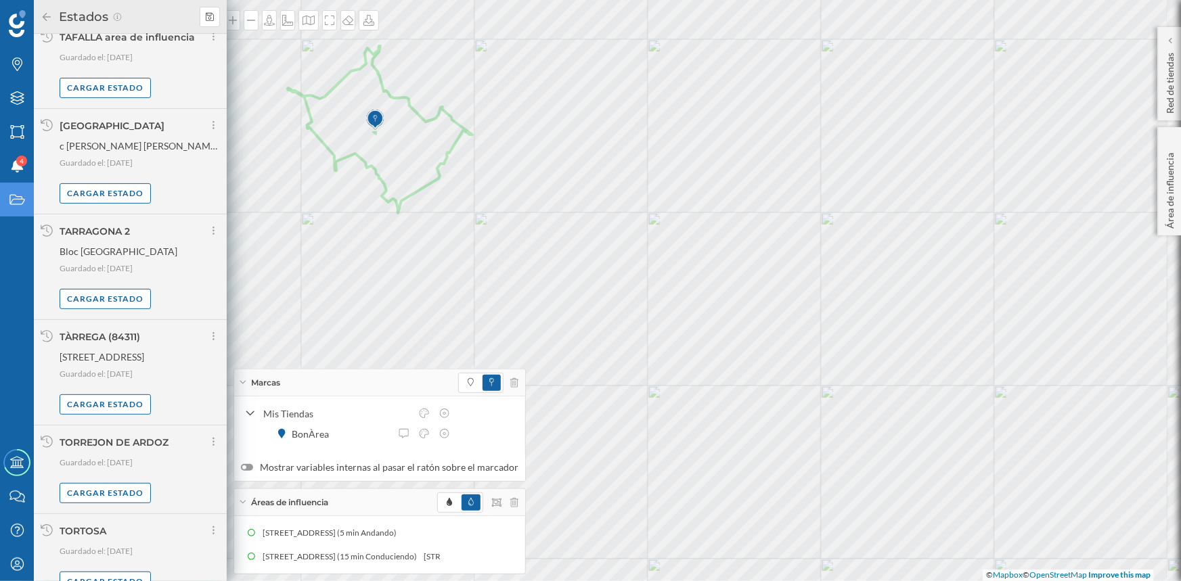
scroll to position [7953, 0]
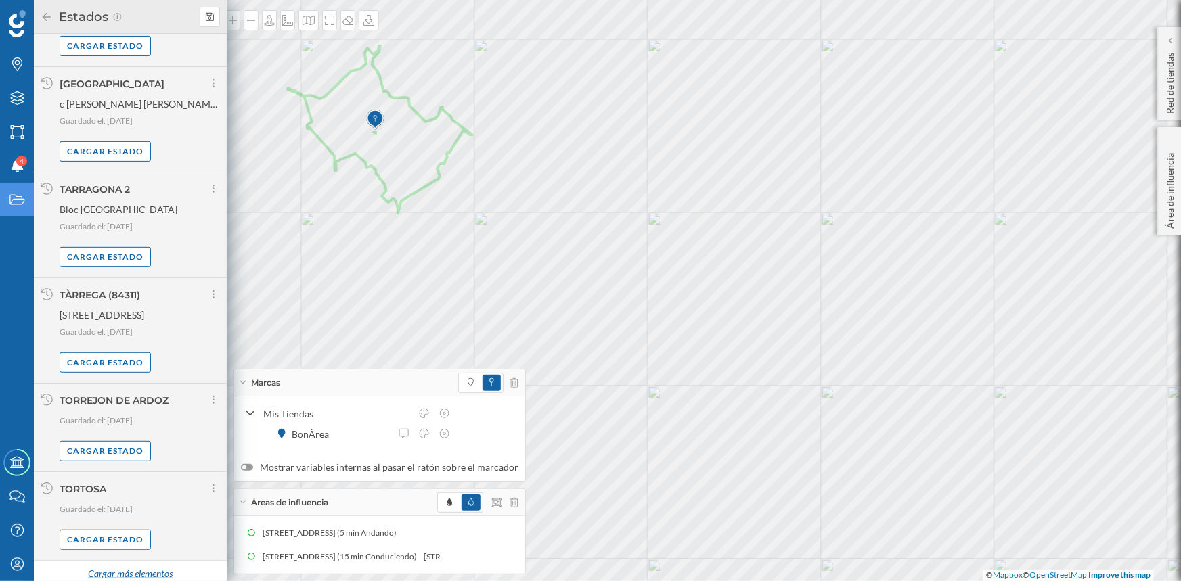
click at [120, 571] on div "Cargar más elementos" at bounding box center [130, 574] width 102 height 20
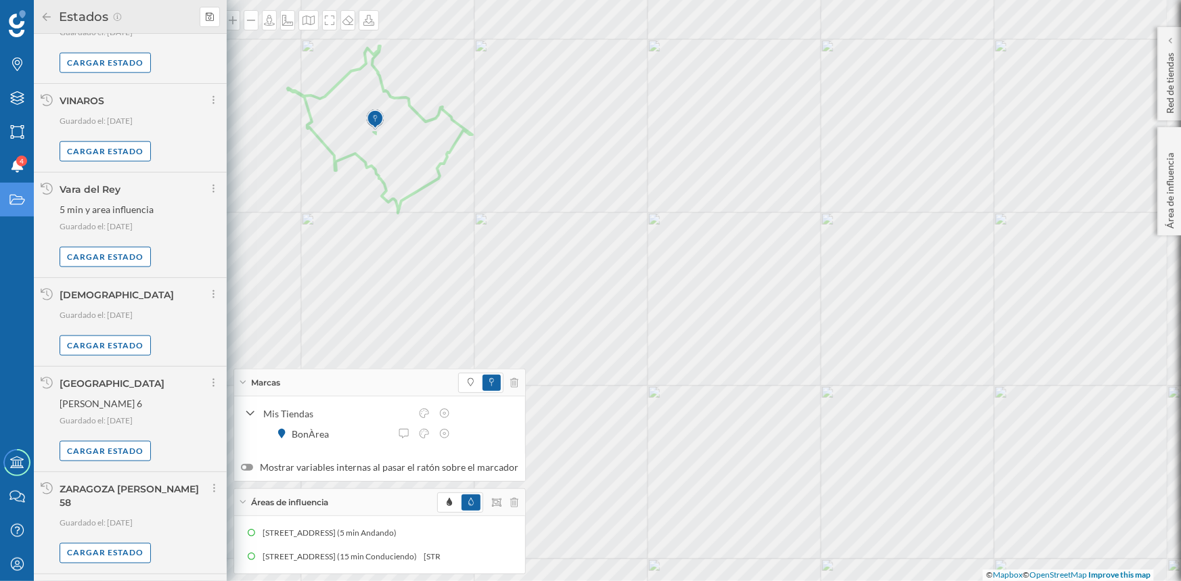
scroll to position [8771, 0]
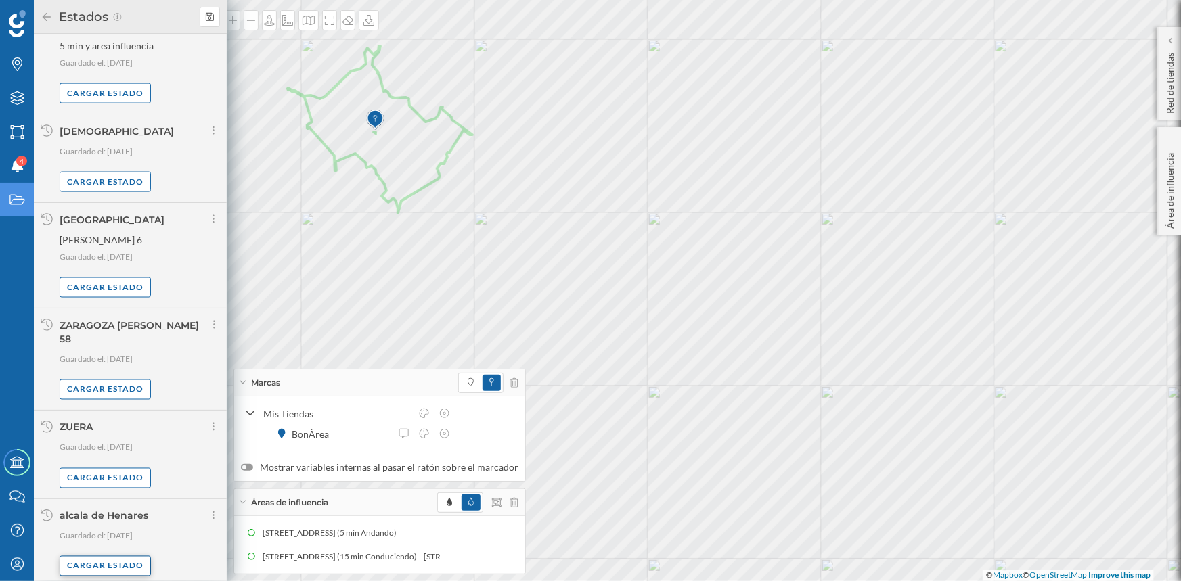
click at [89, 560] on div "Cargar estado" at bounding box center [105, 566] width 91 height 20
